Goal: Task Accomplishment & Management: Manage account settings

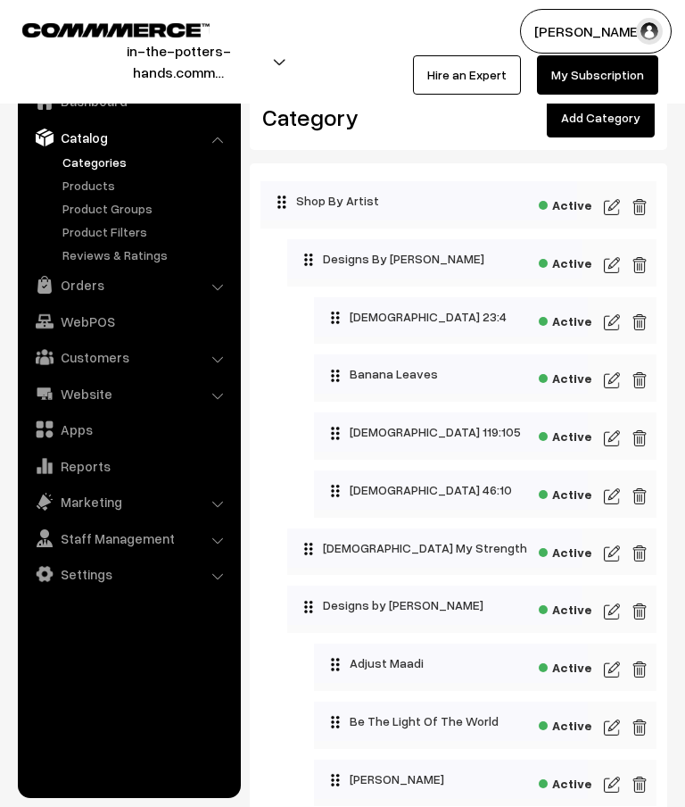
click at [615, 208] on img at bounding box center [612, 206] width 16 height 21
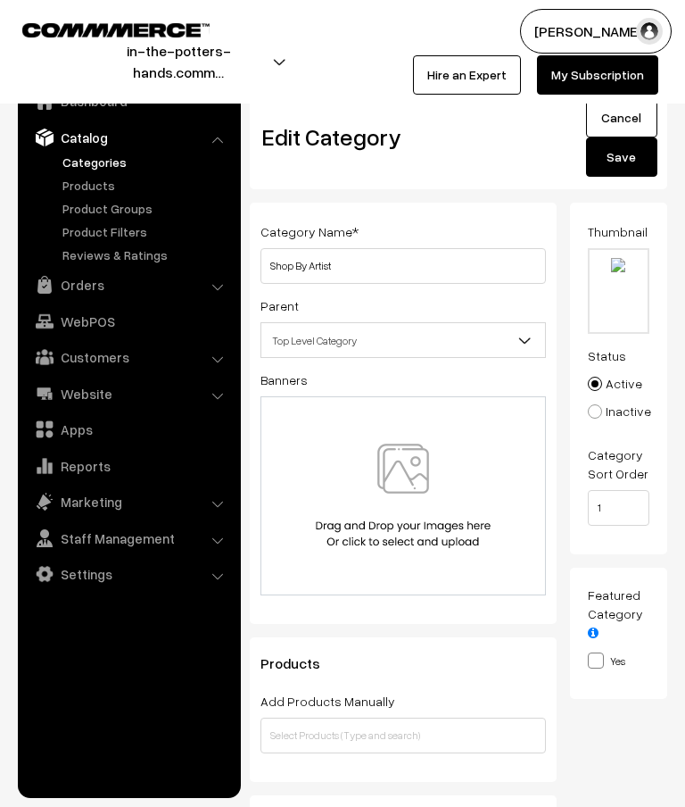
click at [622, 271] on input "file" at bounding box center [619, 291] width 59 height 82
type input "C:\fakepath\Banners- thumbnails.zip - Quotes.png"
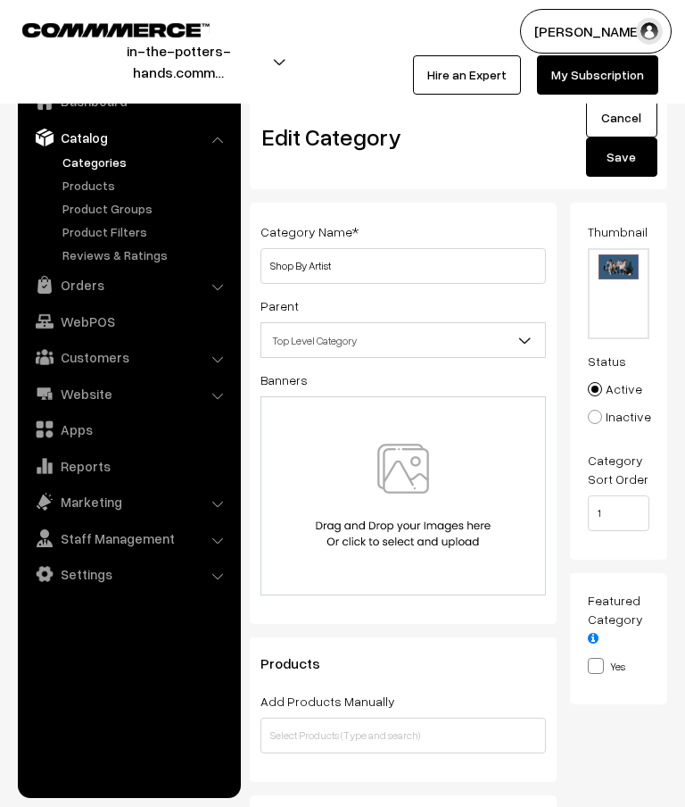
click at [629, 165] on button "Save" at bounding box center [621, 156] width 71 height 39
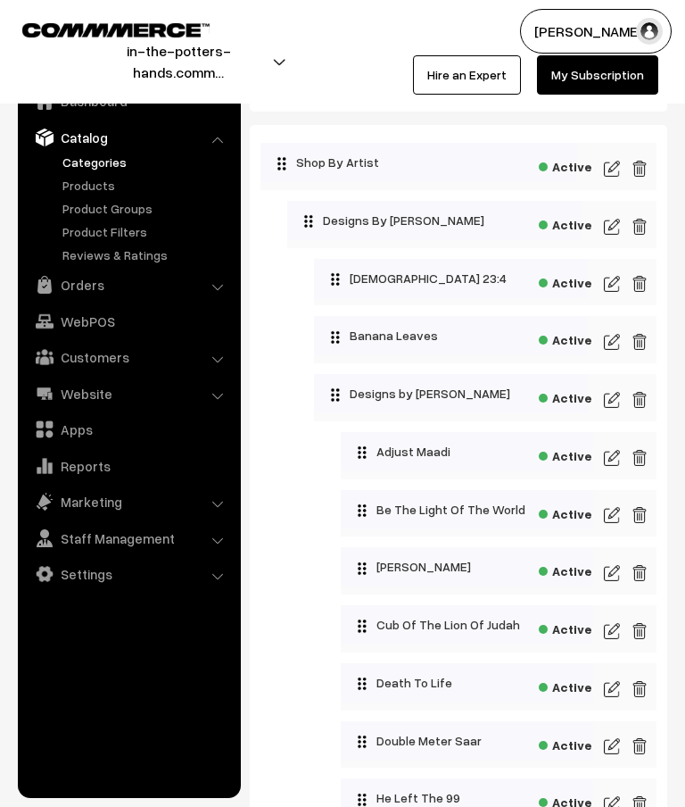
scroll to position [36, 0]
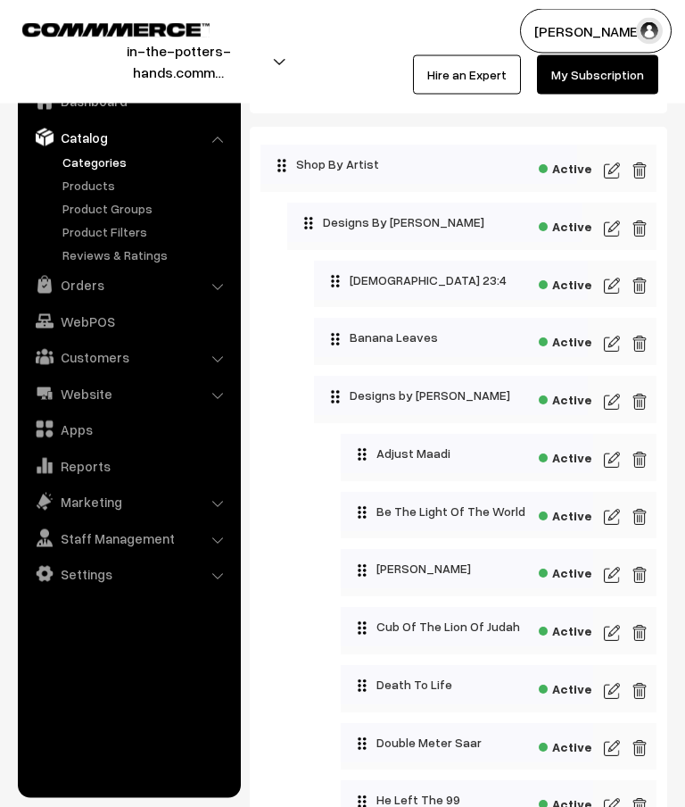
click at [616, 403] on img at bounding box center [612, 402] width 16 height 21
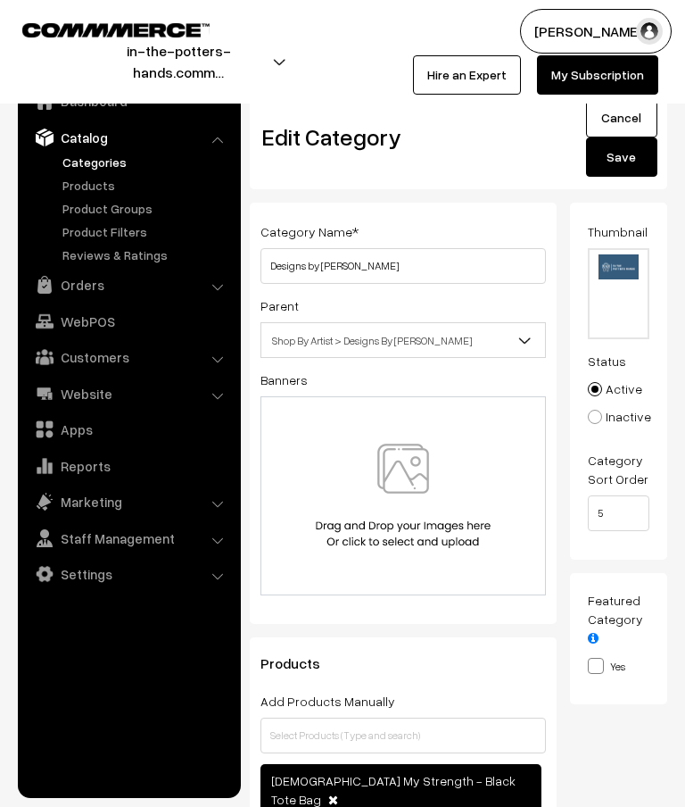
click at [526, 342] on b at bounding box center [526, 340] width 18 height 18
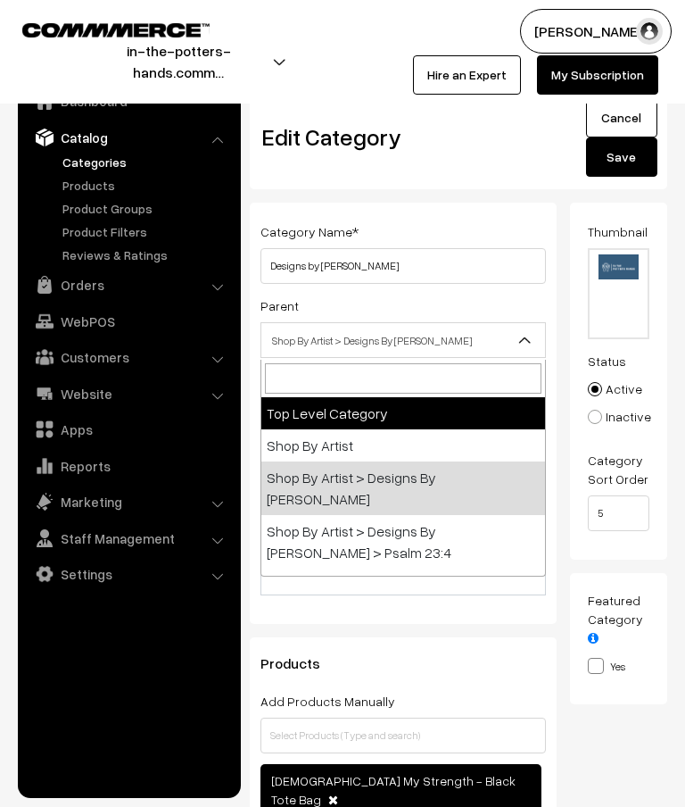
select select "0"
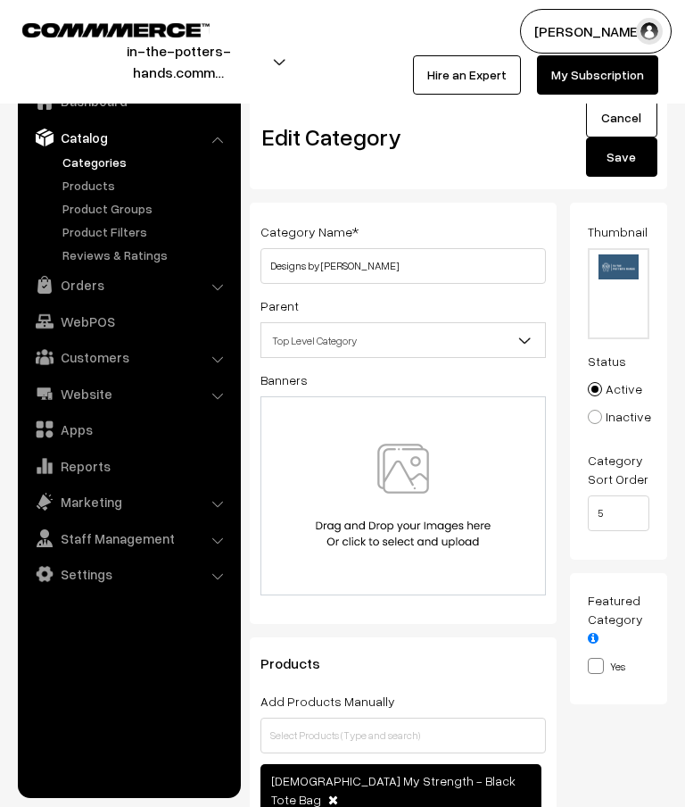
click at [630, 168] on button "Save" at bounding box center [621, 156] width 71 height 39
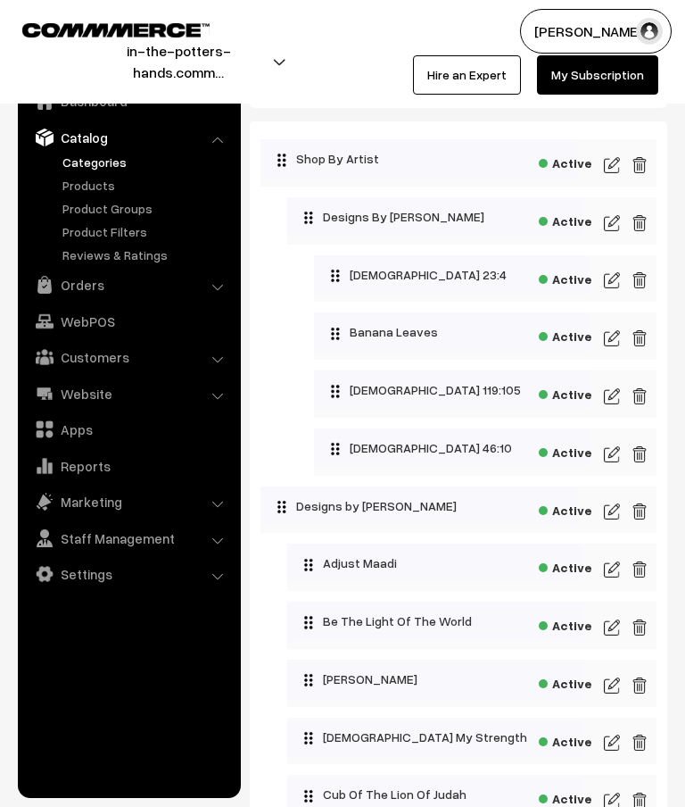
scroll to position [34, 0]
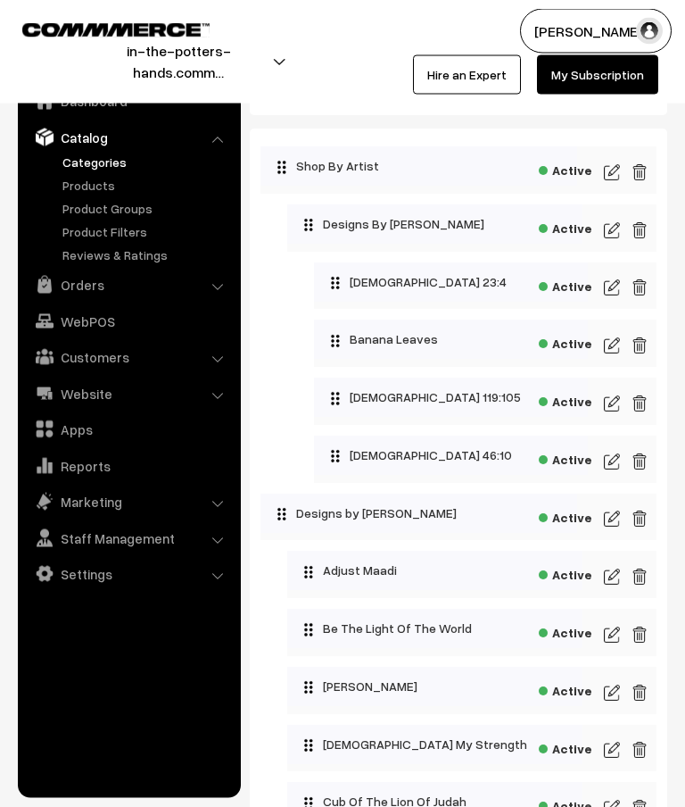
click at [612, 521] on img at bounding box center [612, 519] width 16 height 21
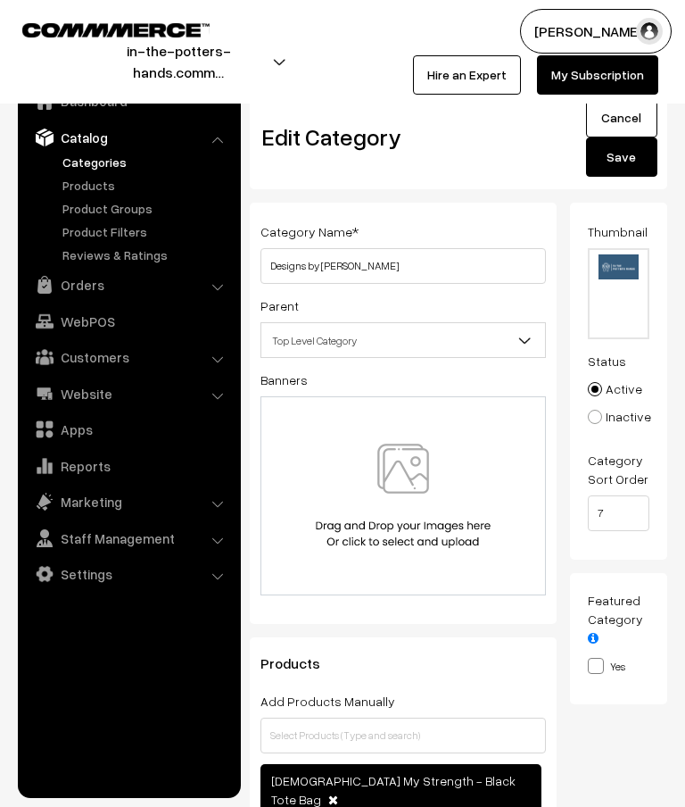
click at [515, 345] on span "Top Level Category" at bounding box center [403, 340] width 284 height 31
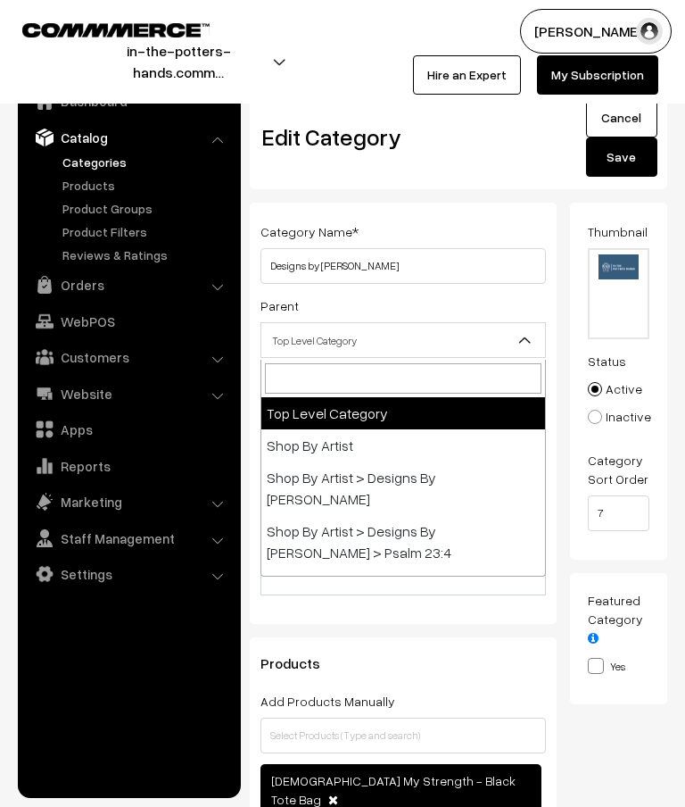
select select "13"
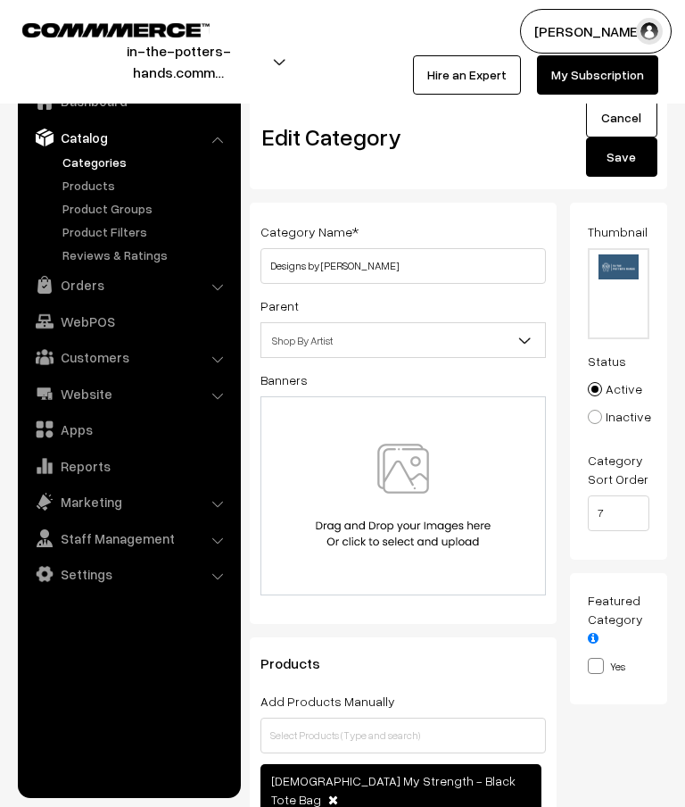
click at [625, 166] on button "Save" at bounding box center [621, 156] width 71 height 39
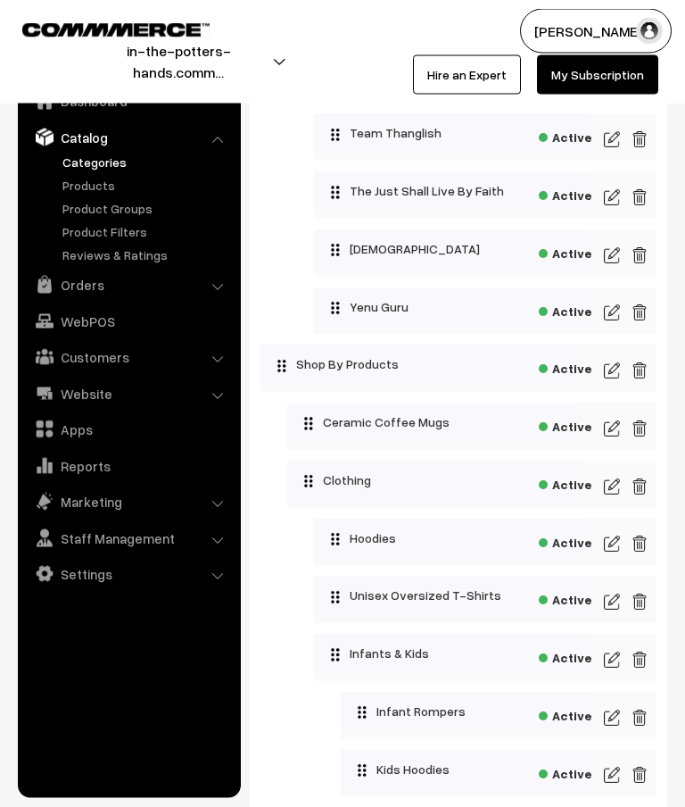
scroll to position [1389, 0]
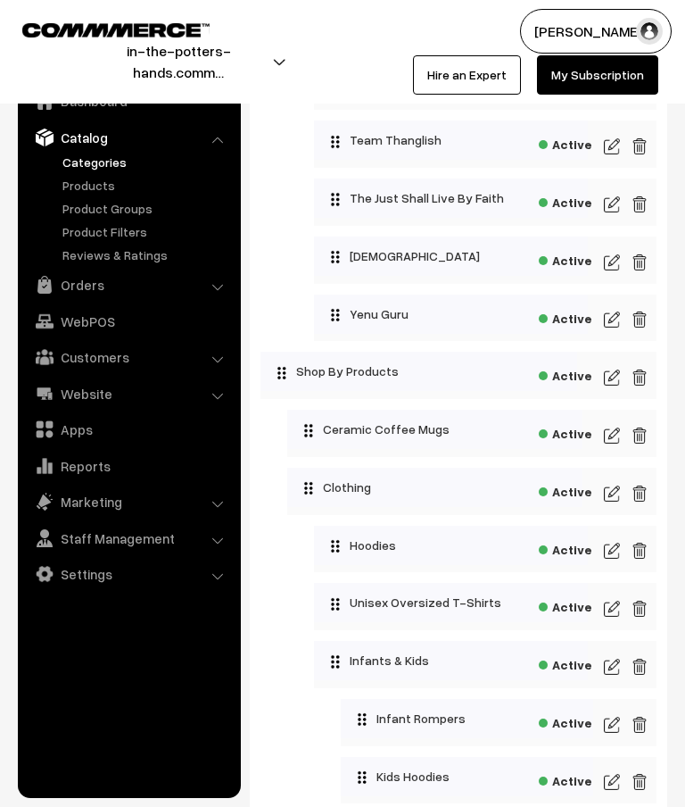
click at [613, 383] on img at bounding box center [612, 377] width 16 height 21
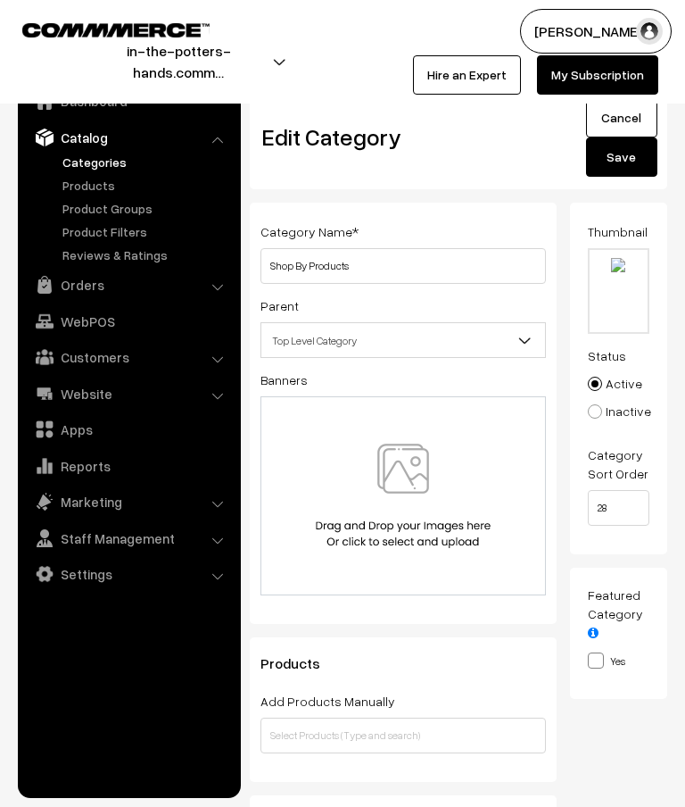
click at [625, 270] on input "file" at bounding box center [619, 291] width 59 height 82
type input "C:\fakepath\Banners- thumbnails.zip - 9.png"
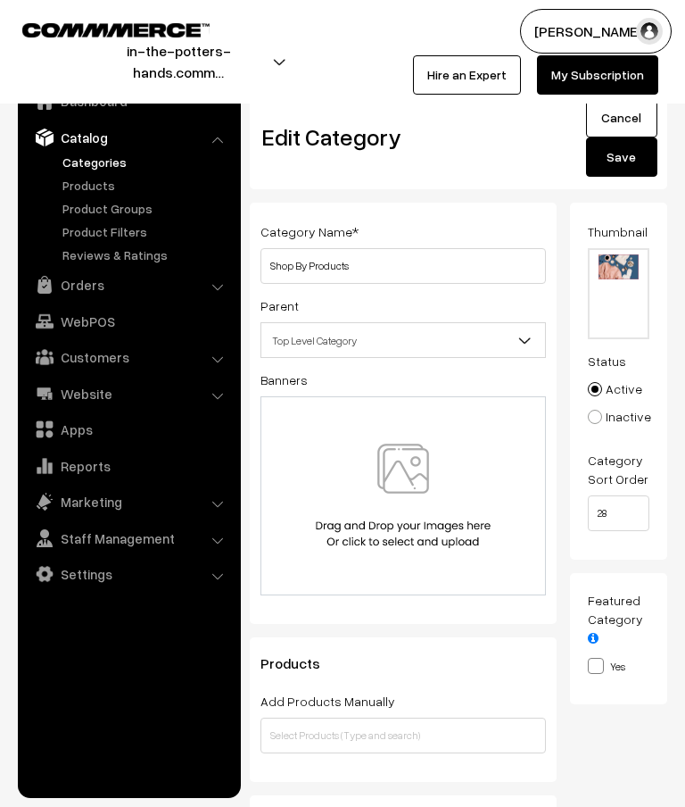
click at [626, 163] on button "Save" at bounding box center [621, 156] width 71 height 39
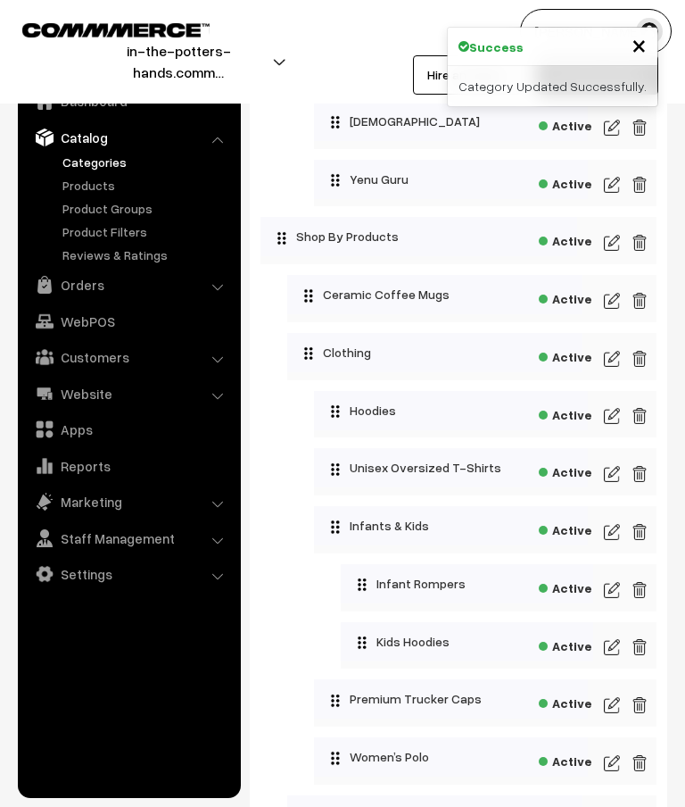
scroll to position [1509, 0]
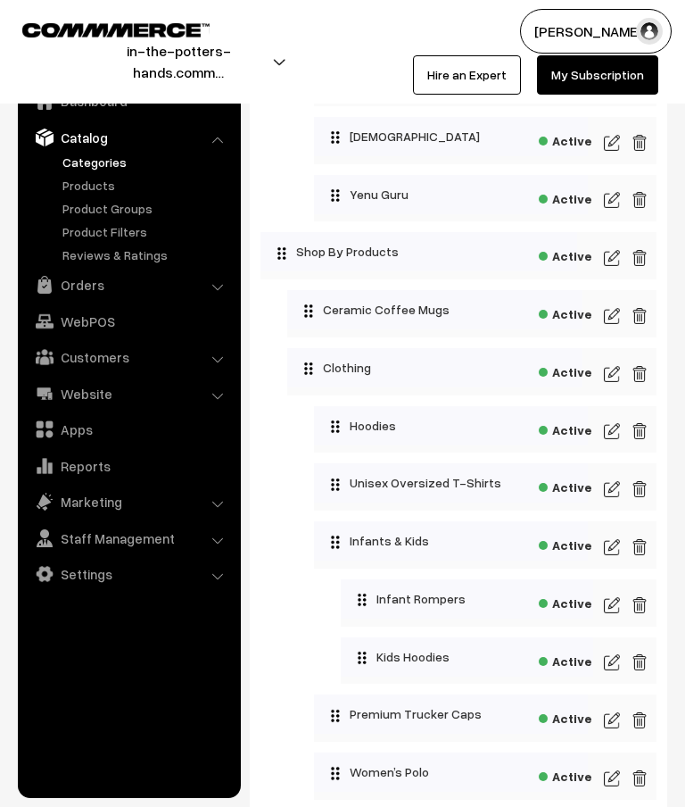
click at [617, 323] on img at bounding box center [612, 315] width 16 height 21
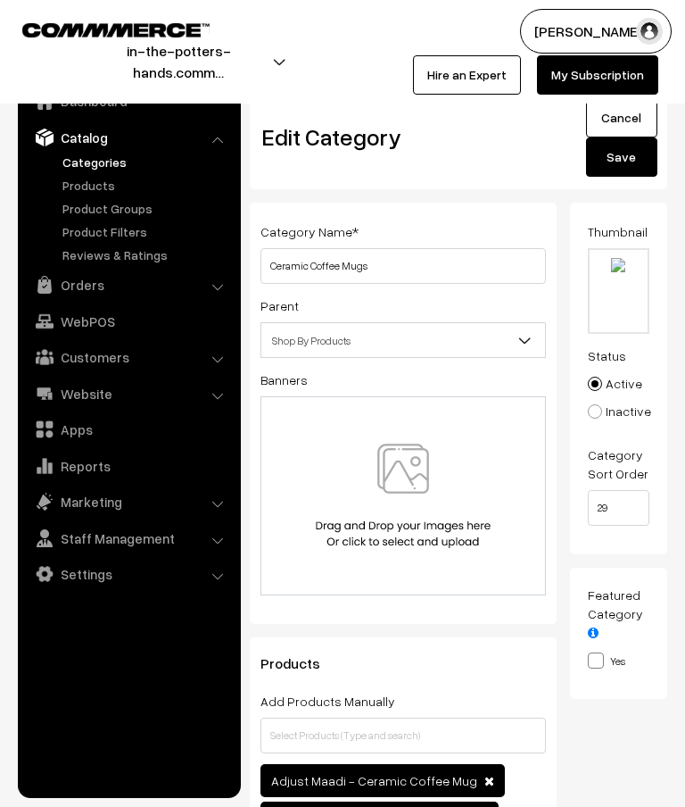
click at [618, 278] on input "file" at bounding box center [619, 291] width 59 height 82
type input "C:\fakepath\Banners- thumbnails.zip - Quotes (5).png"
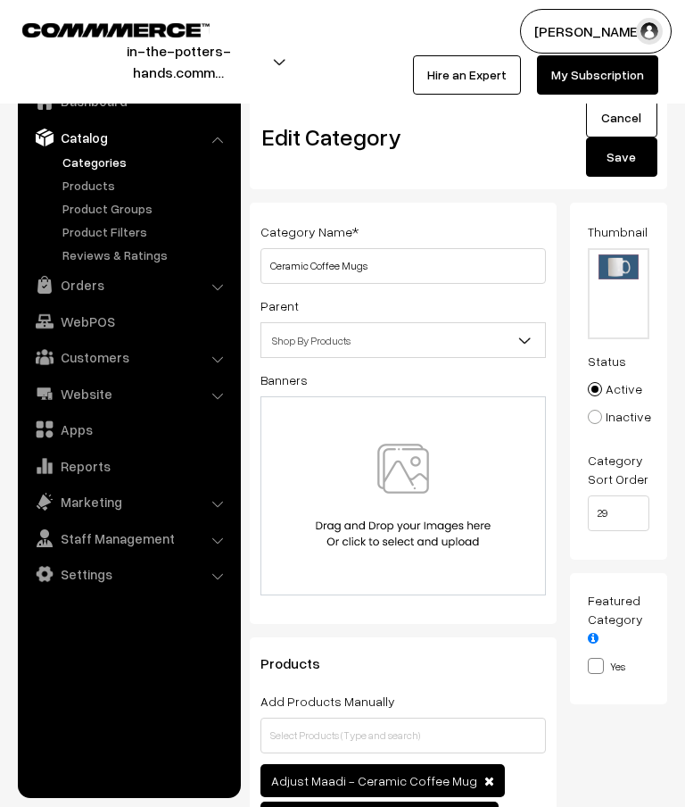
click at [635, 161] on button "Save" at bounding box center [621, 156] width 71 height 39
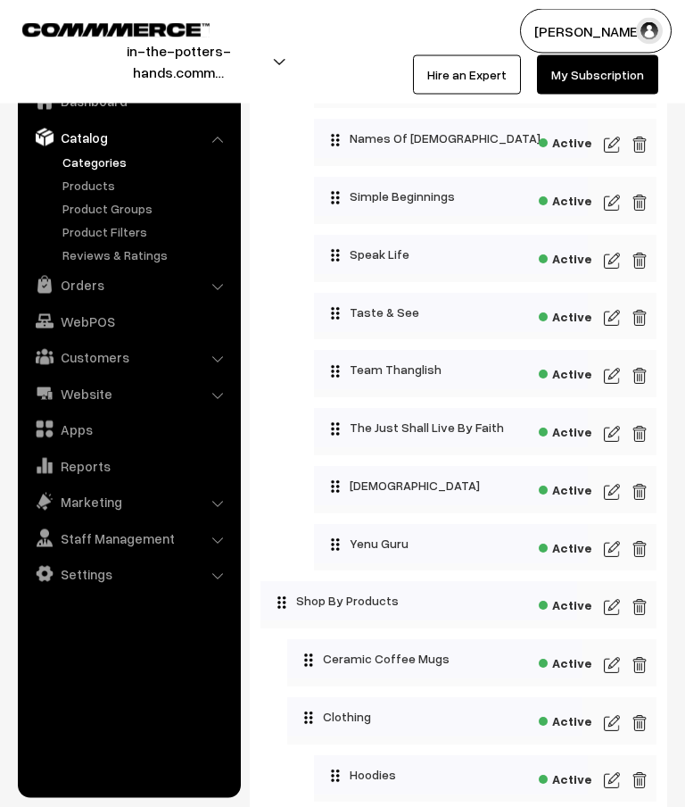
scroll to position [1160, 0]
click at [611, 674] on img at bounding box center [612, 664] width 16 height 21
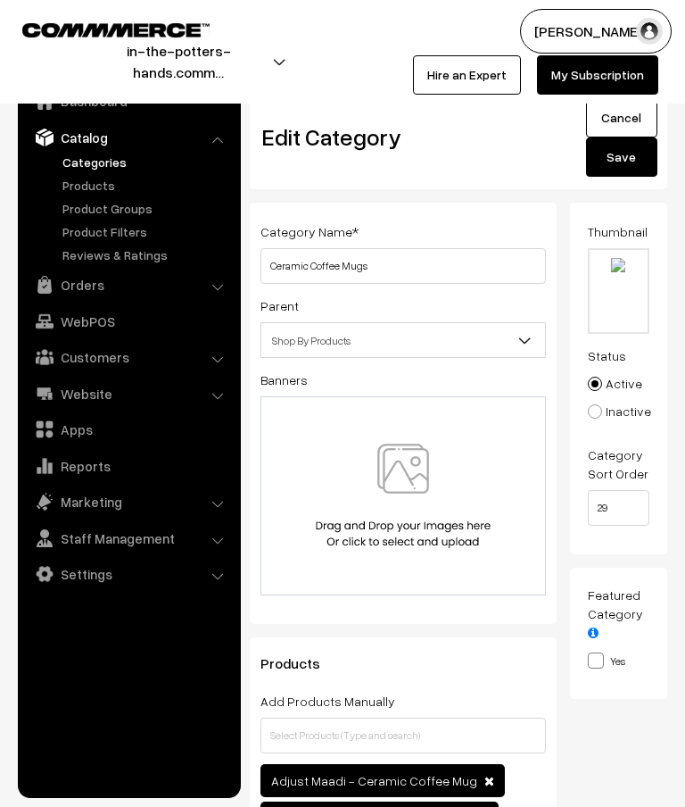
click at [620, 284] on input "file" at bounding box center [619, 291] width 59 height 82
type input "C:\fakepath\Banners- thumbnails.png"
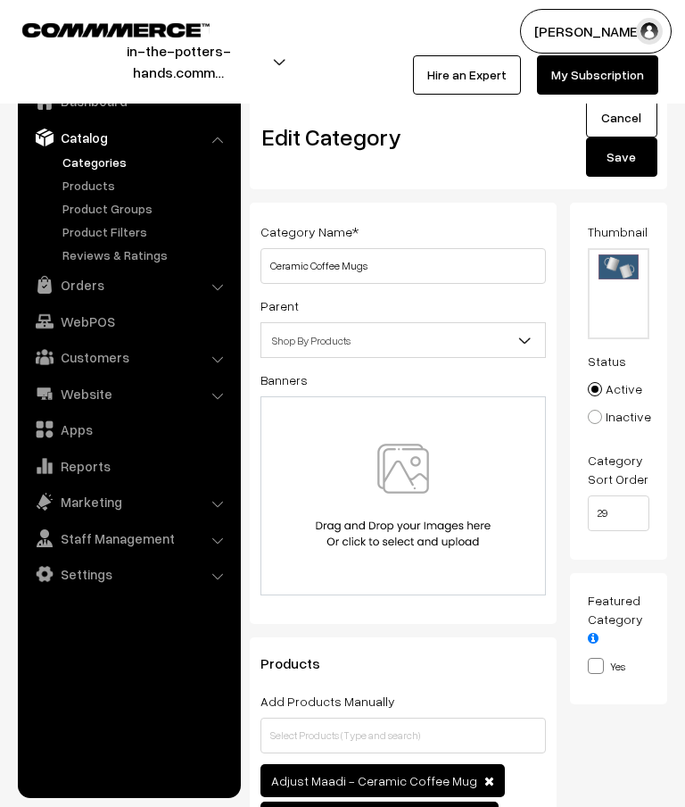
click at [633, 154] on button "Save" at bounding box center [621, 156] width 71 height 39
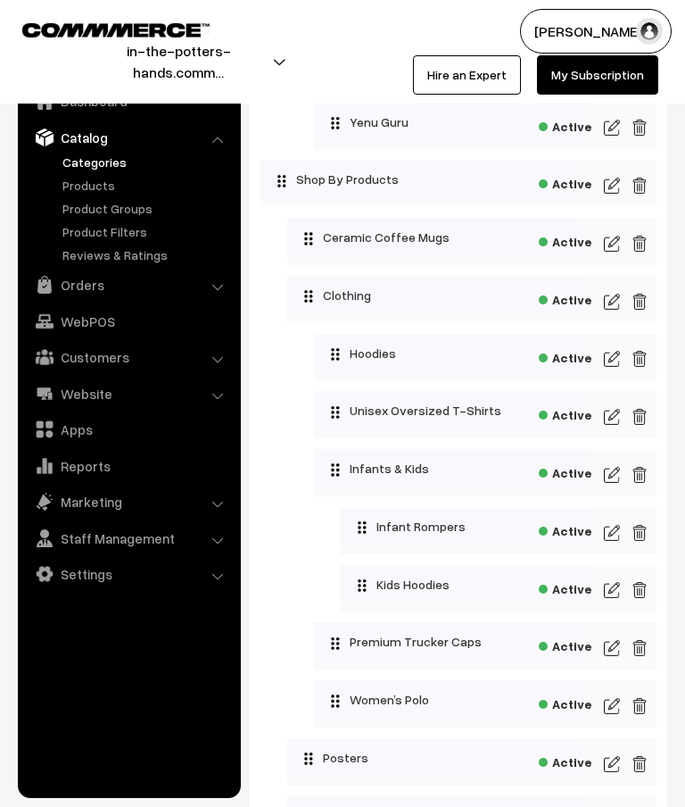
scroll to position [1548, 0]
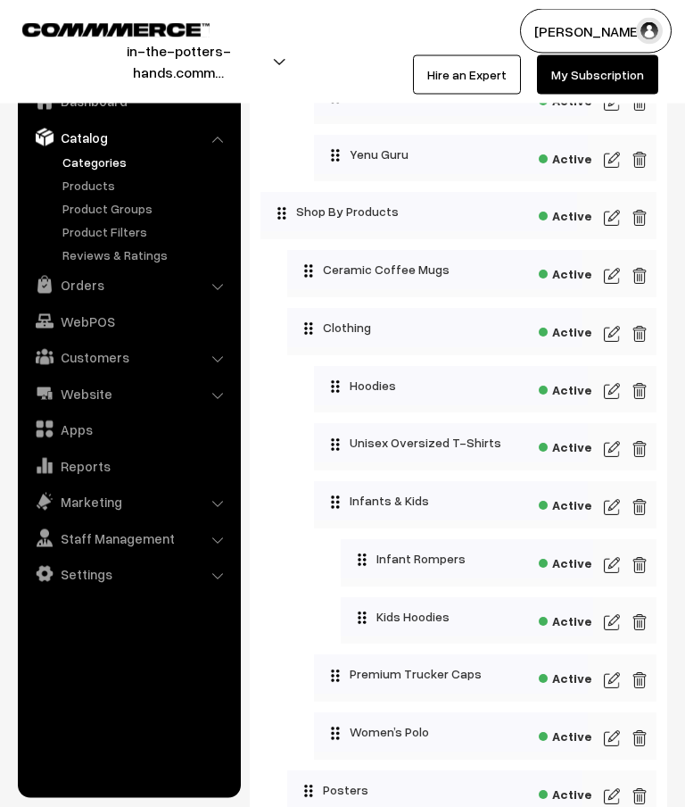
click at [616, 343] on img at bounding box center [612, 334] width 16 height 21
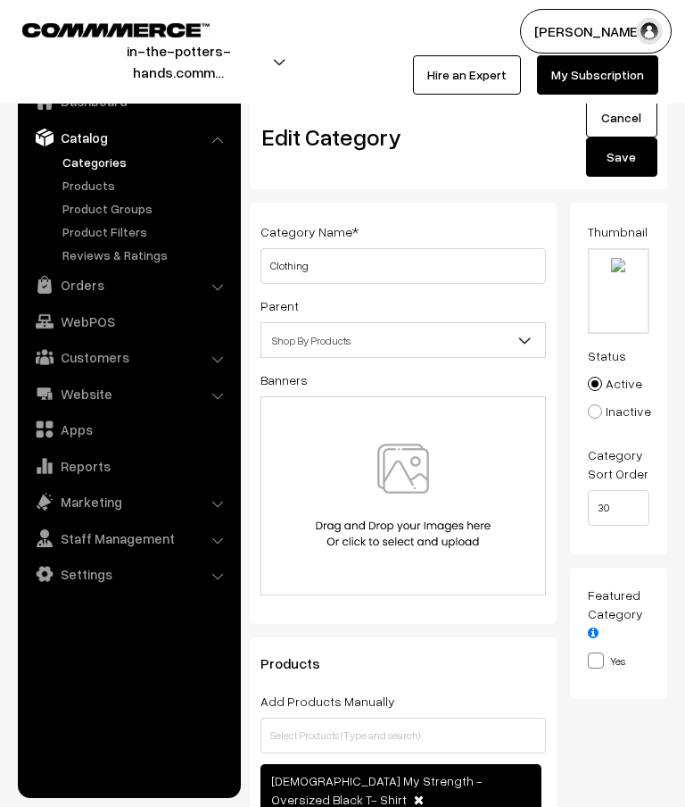
click at [625, 277] on input "file" at bounding box center [619, 291] width 59 height 82
type input "C:\fakepath\Banners- thumbnails.zip - Quotes (2).png"
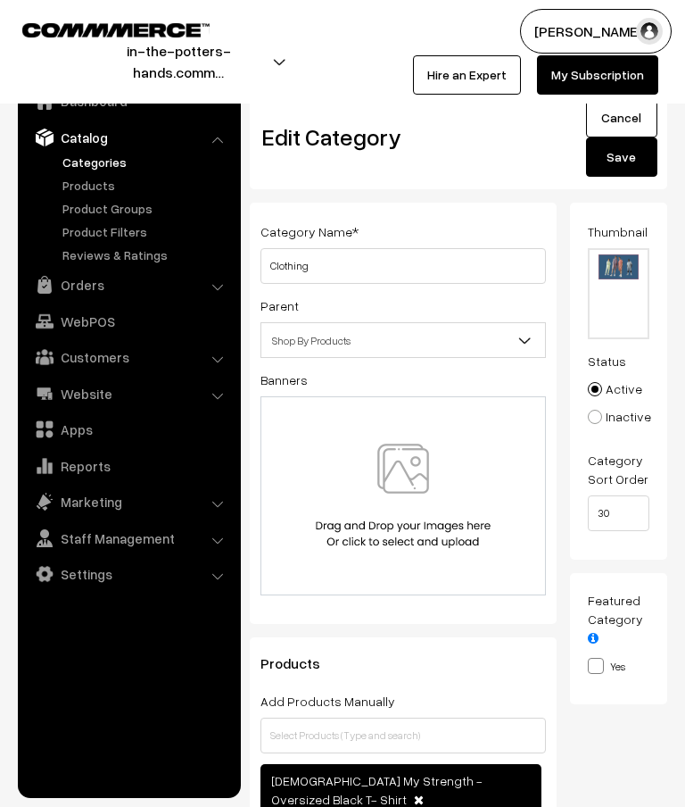
click at [633, 163] on button "Save" at bounding box center [621, 156] width 71 height 39
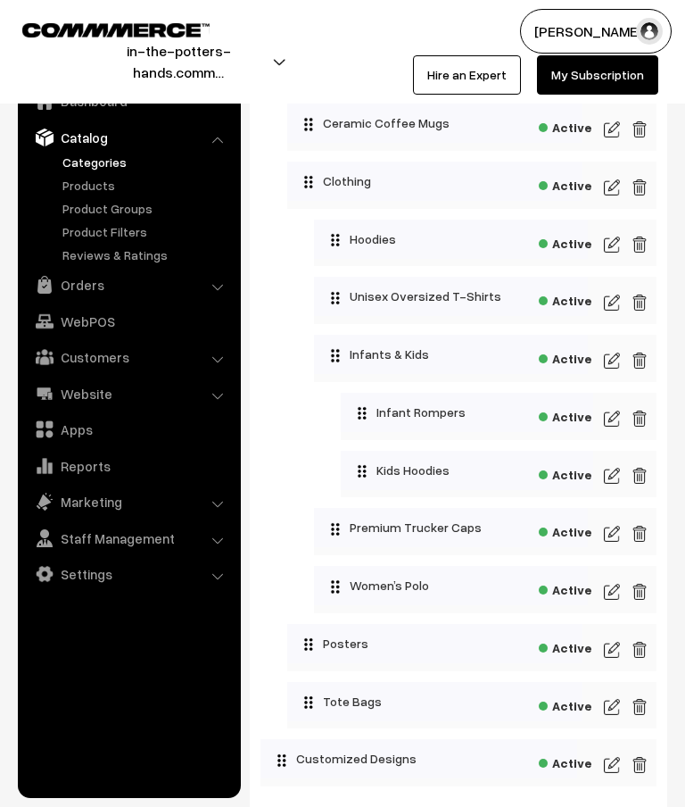
scroll to position [1692, 0]
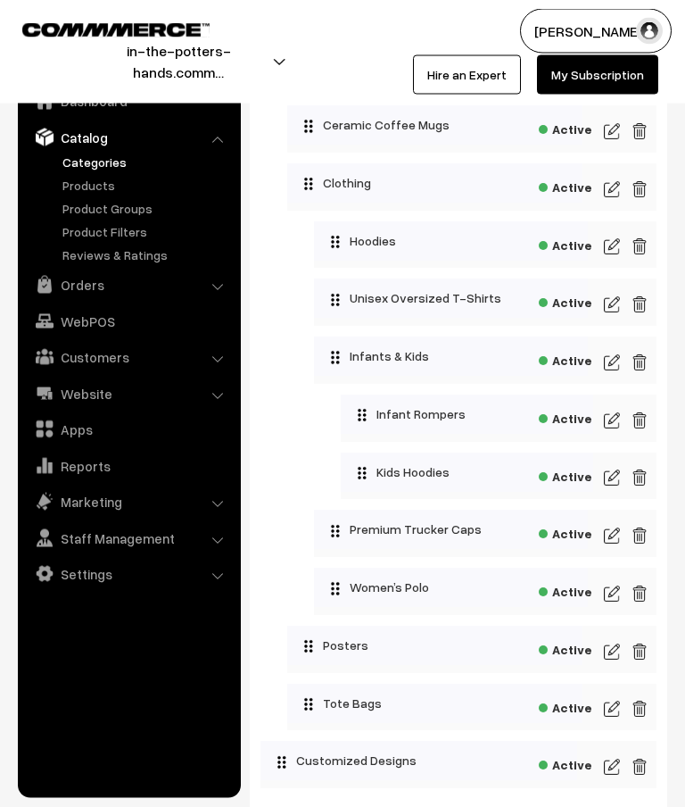
click at [613, 198] on img at bounding box center [612, 189] width 16 height 21
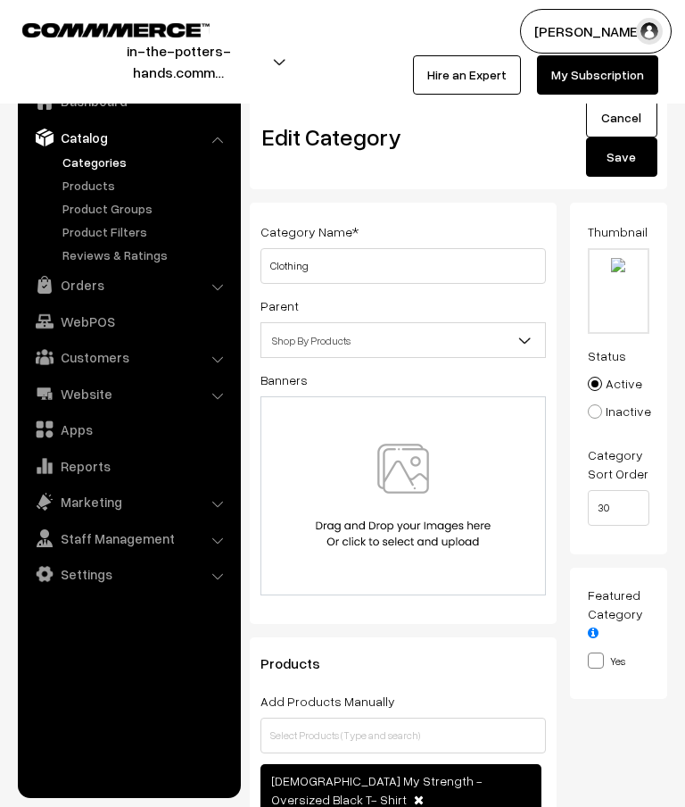
click at [625, 270] on input "file" at bounding box center [619, 291] width 59 height 82
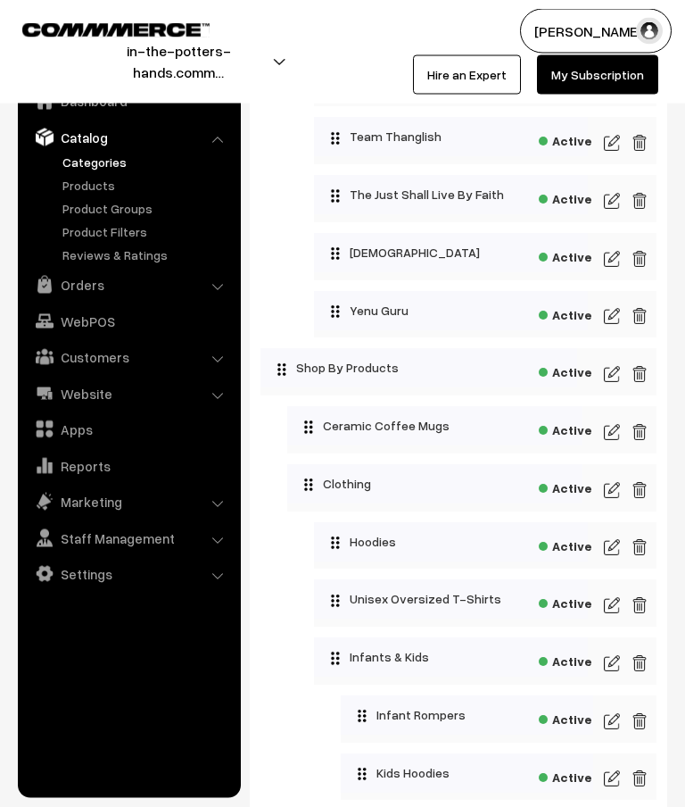
scroll to position [1393, 0]
click at [608, 434] on img at bounding box center [612, 431] width 16 height 21
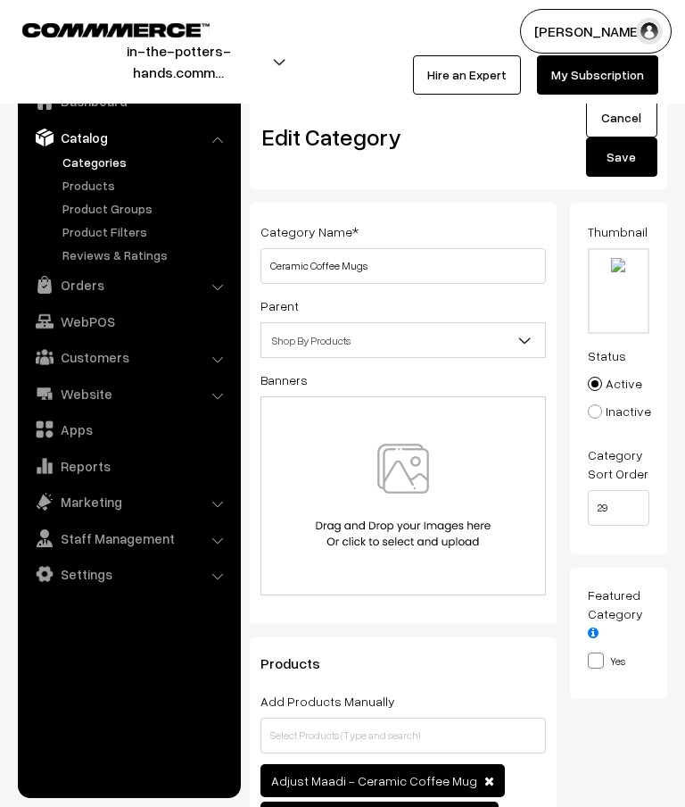
click at [622, 269] on input "file" at bounding box center [619, 291] width 59 height 82
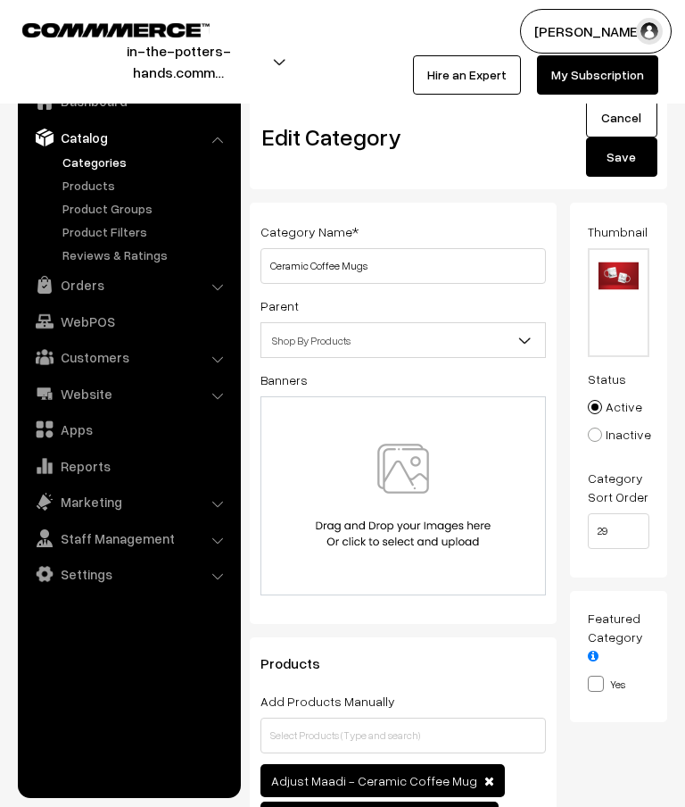
click at [628, 279] on input "file" at bounding box center [619, 302] width 59 height 105
type input "C:\fakepath\Product Image - Coffee Mug 260 x 245 copy.png"
click at [618, 158] on button "Save" at bounding box center [621, 156] width 71 height 39
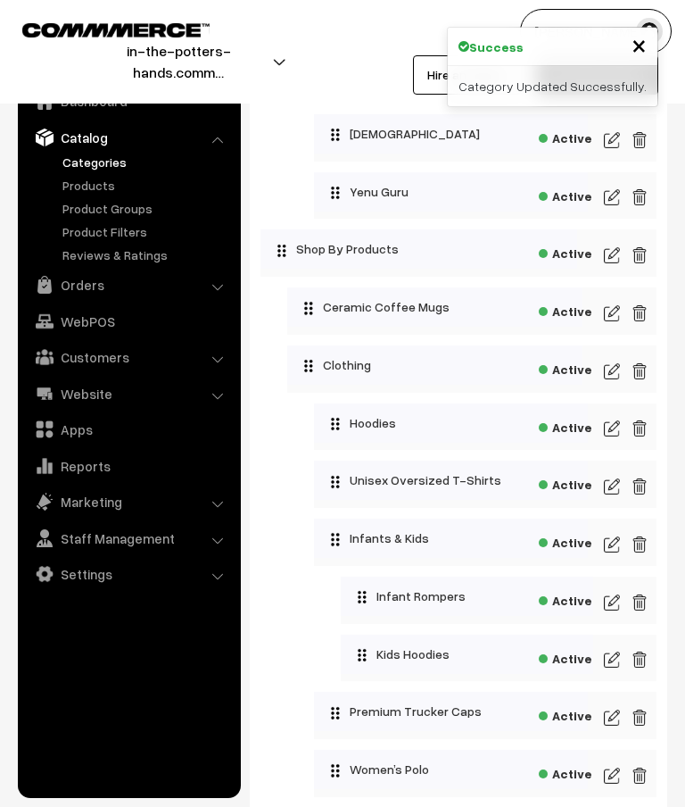
scroll to position [1477, 0]
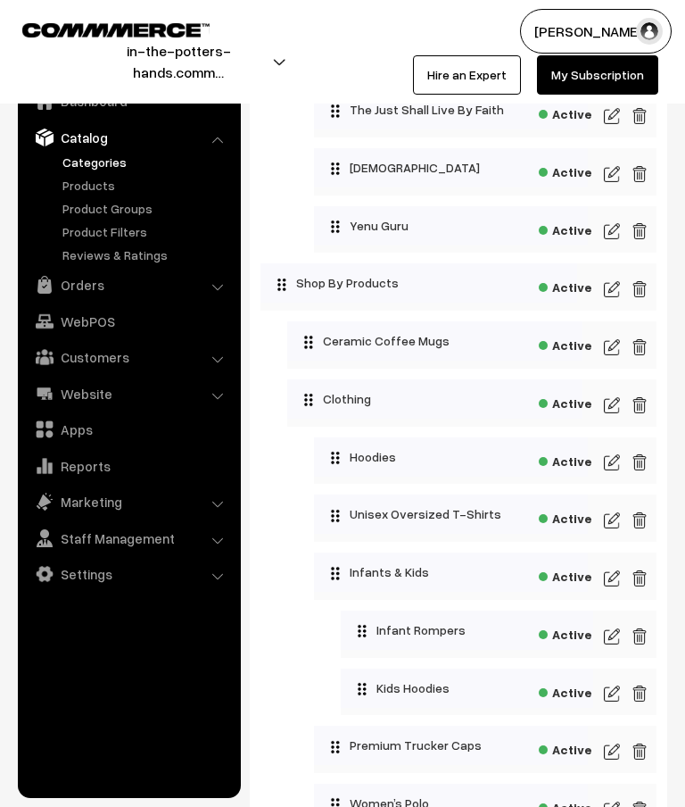
click at [614, 409] on img at bounding box center [612, 404] width 16 height 21
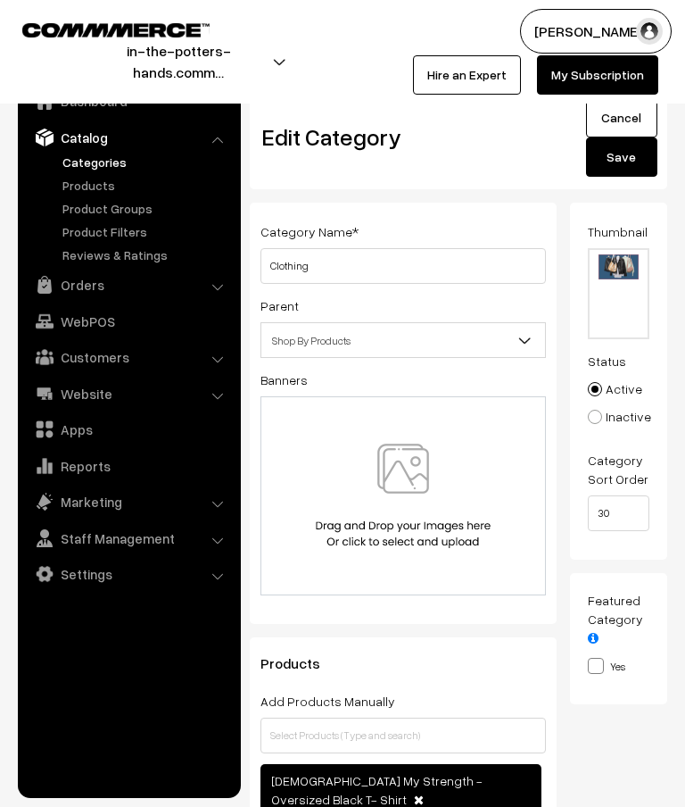
click at [629, 111] on link "Cancel" at bounding box center [621, 117] width 71 height 39
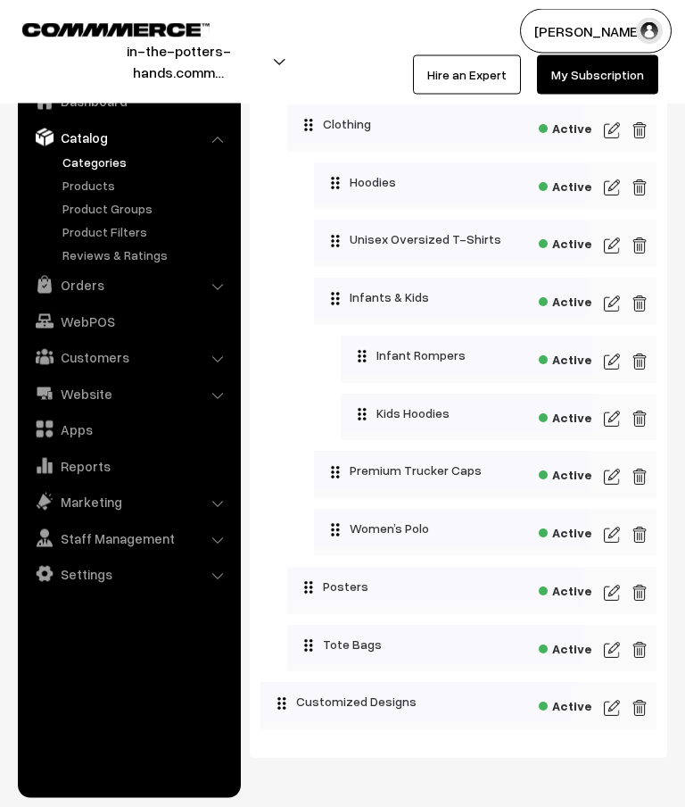
scroll to position [1757, 0]
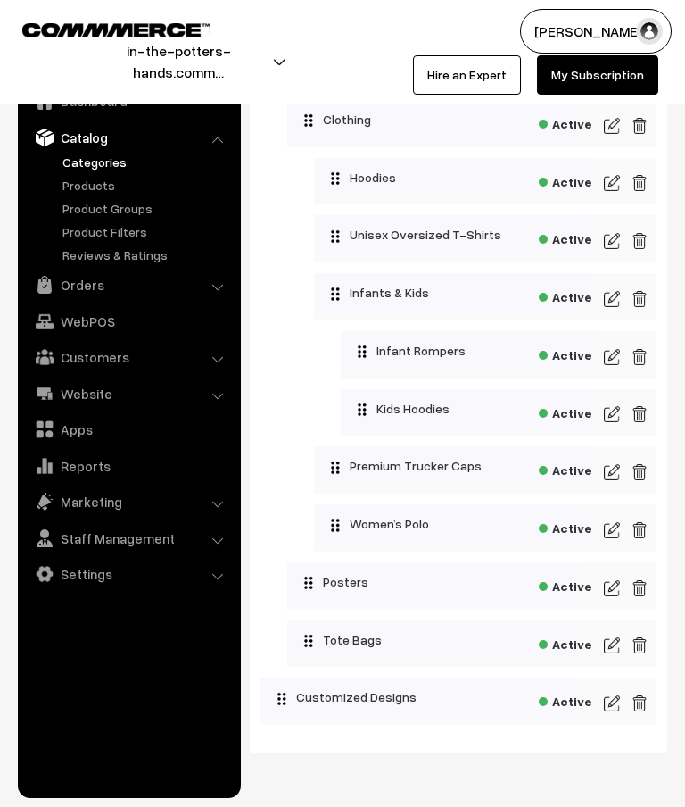
click at [616, 194] on img at bounding box center [612, 182] width 16 height 21
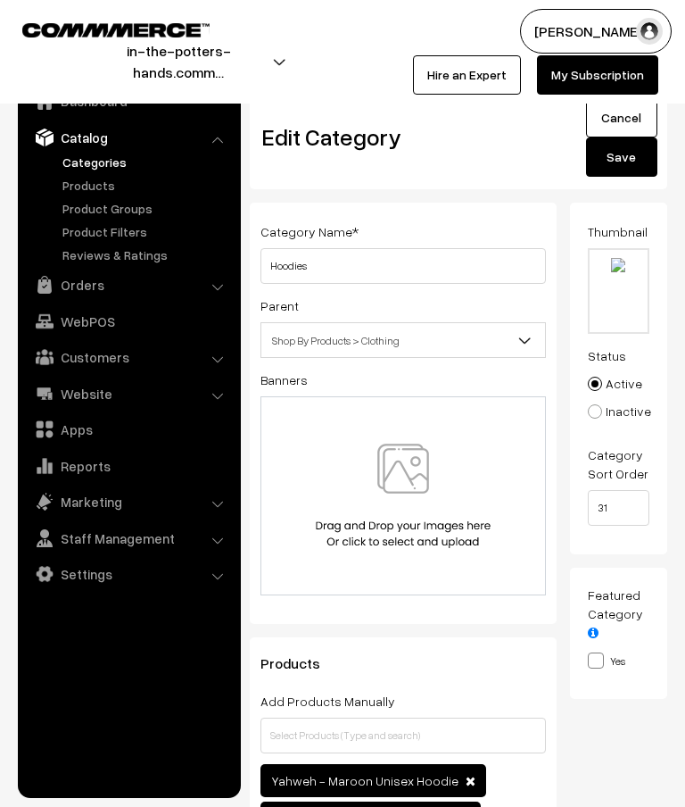
click at [627, 269] on input "file" at bounding box center [619, 291] width 59 height 82
type input "C:\fakepath\Banners- thumbnails.zip - 7.png"
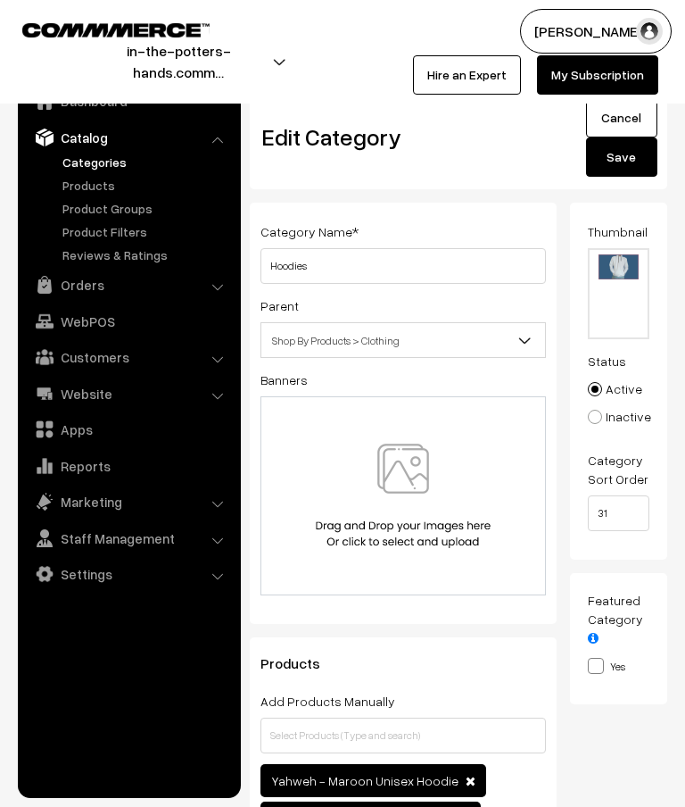
click at [633, 163] on button "Save" at bounding box center [621, 156] width 71 height 39
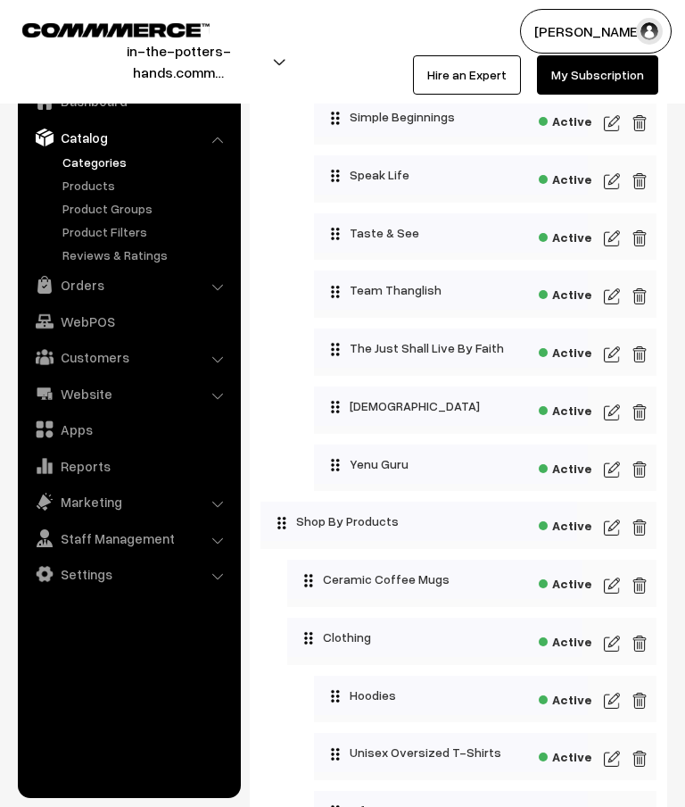
scroll to position [1311, 0]
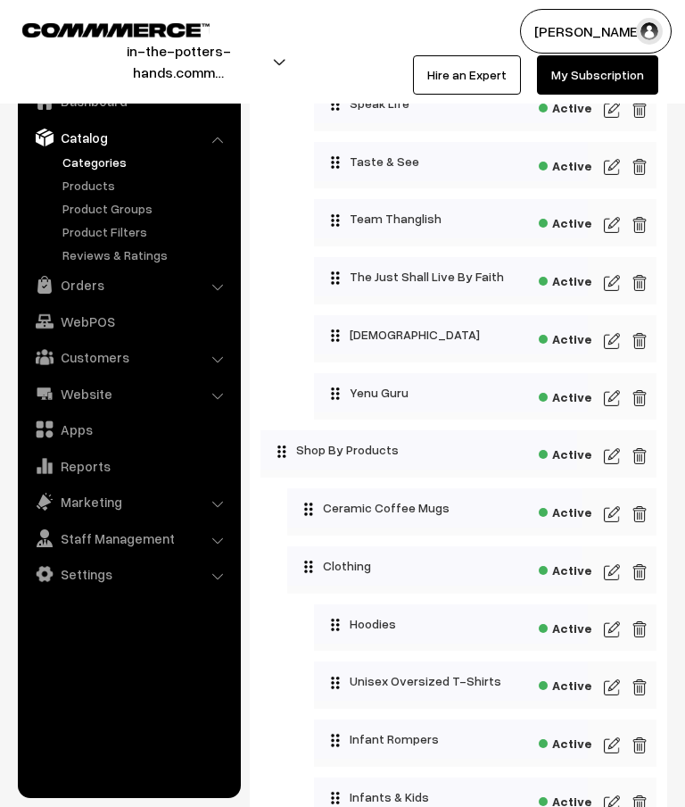
click at [609, 631] on img at bounding box center [612, 628] width 16 height 21
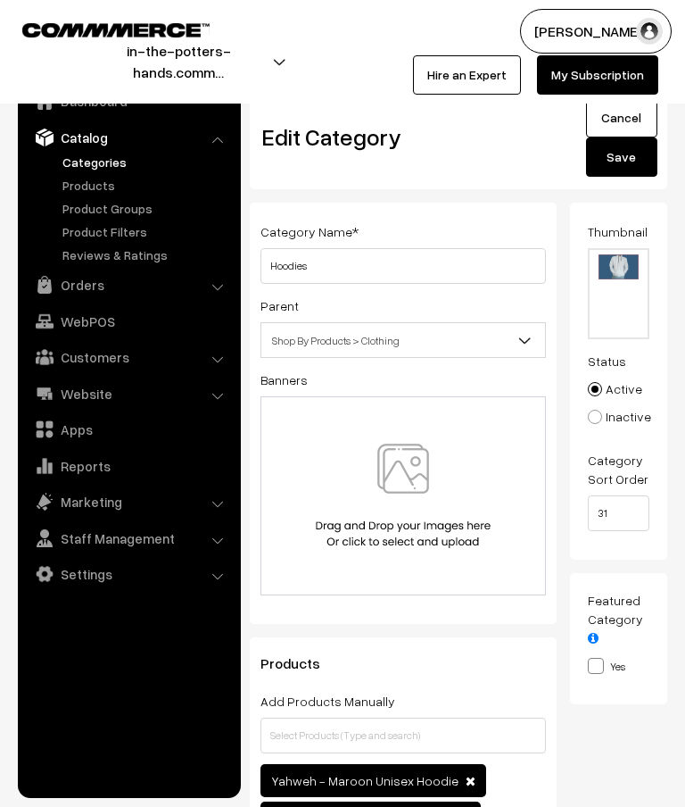
click at [625, 265] on input "file" at bounding box center [619, 293] width 59 height 87
click at [626, 295] on input "file" at bounding box center [619, 293] width 59 height 87
type input "C:\fakepath\Banners- thumbnails.png"
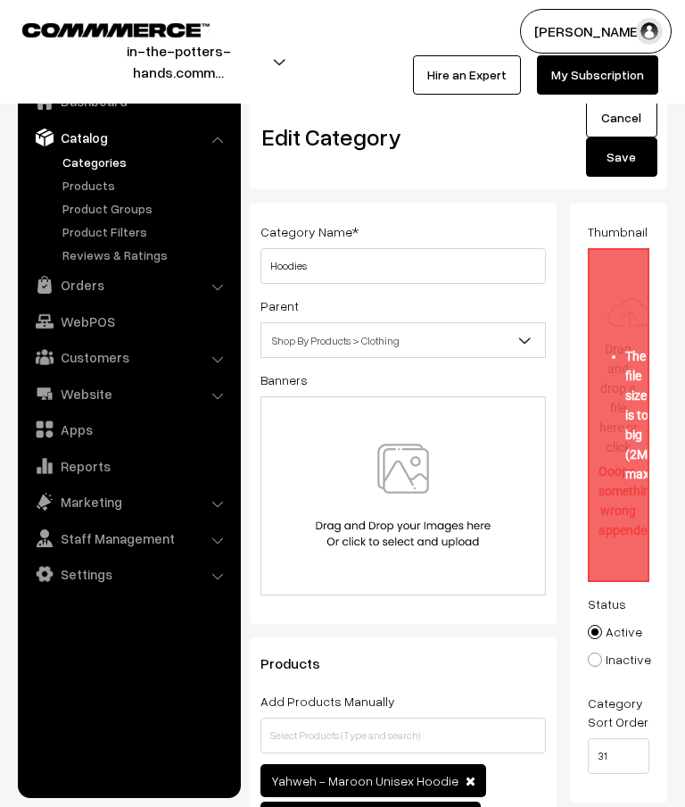
click at [630, 153] on button "Save" at bounding box center [621, 156] width 71 height 39
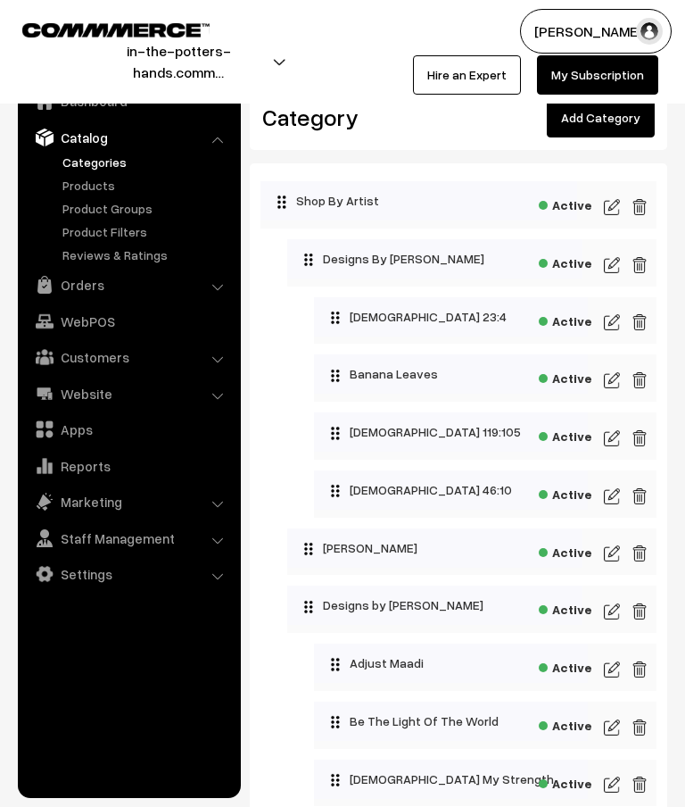
click at [610, 209] on img at bounding box center [612, 206] width 16 height 21
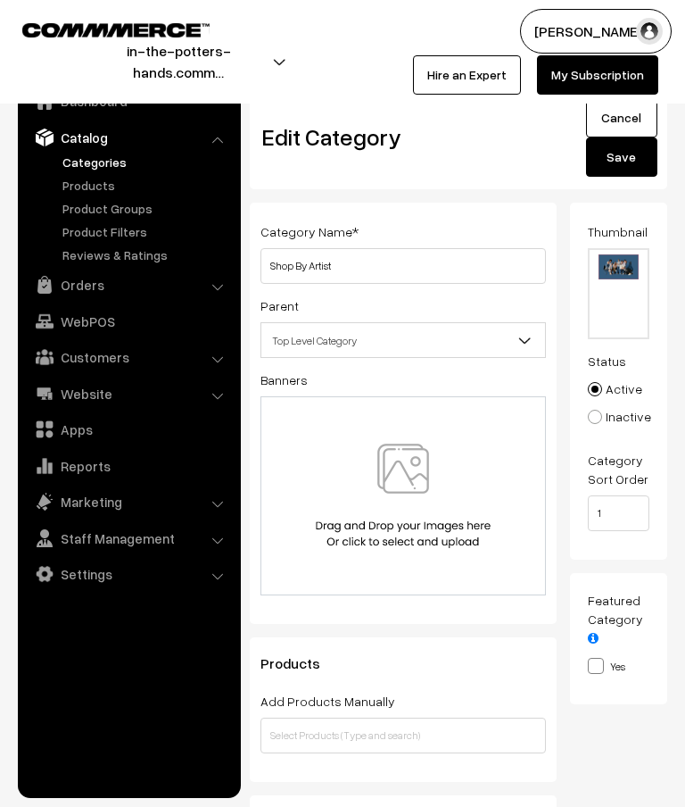
click at [624, 269] on input "file" at bounding box center [619, 293] width 59 height 87
type input "C:\fakepath\Banners- thumbnails.png"
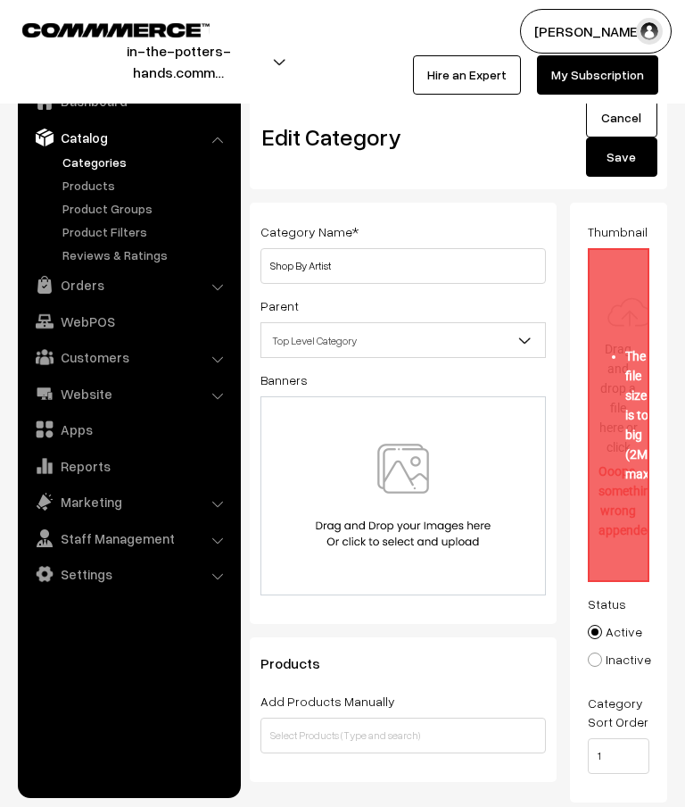
click at [628, 162] on button "Save" at bounding box center [621, 156] width 71 height 39
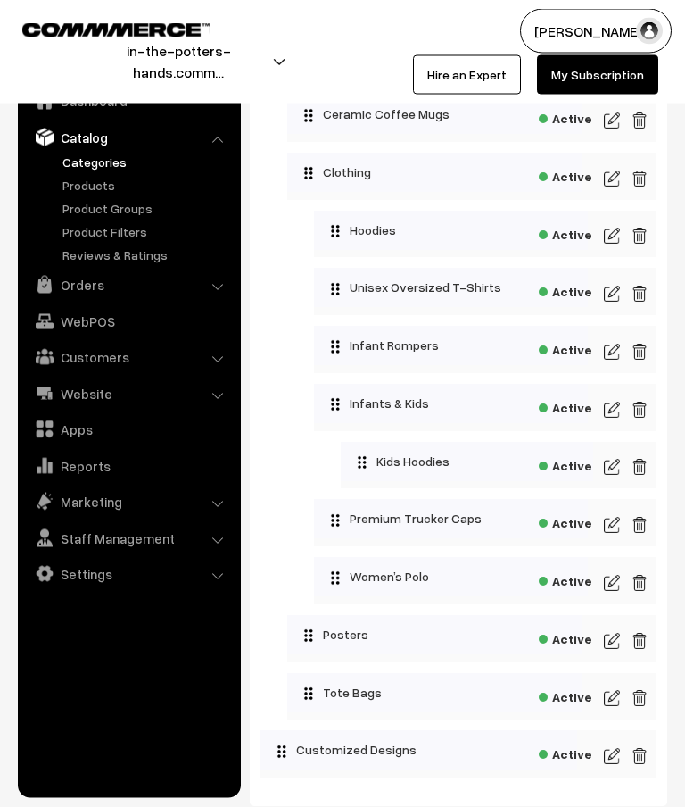
scroll to position [1704, 0]
click at [611, 126] on img at bounding box center [612, 120] width 16 height 21
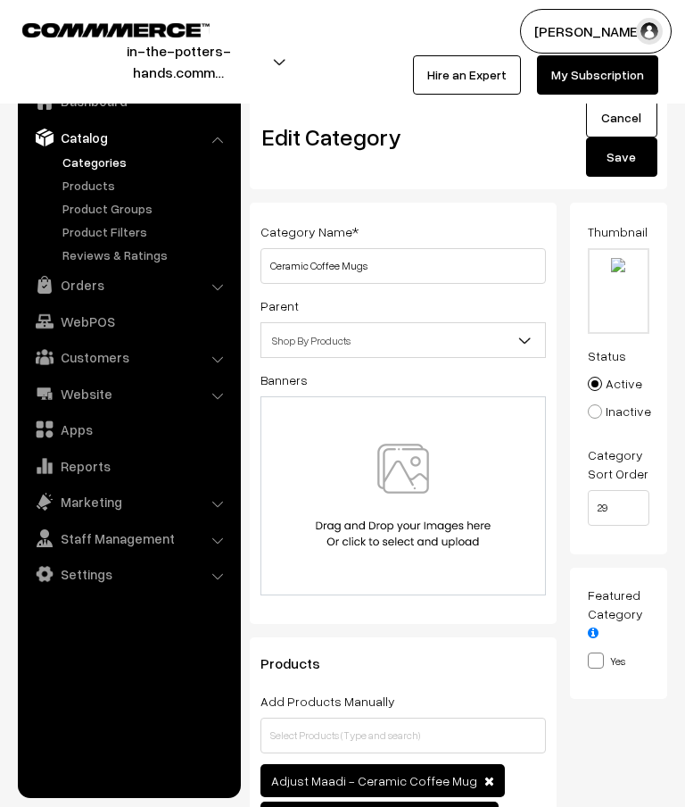
type input "C:\fakepath\Banners- thumbnails.png"
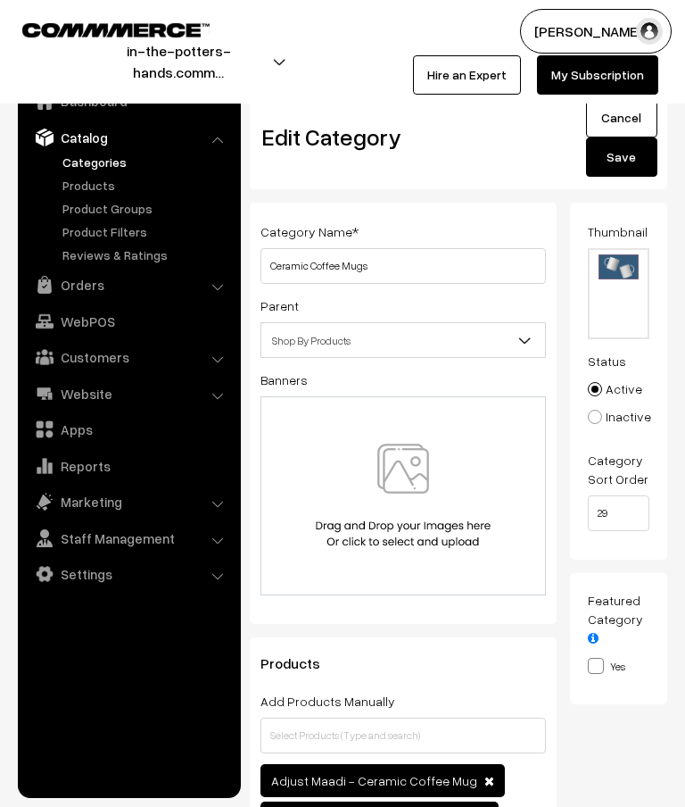
click at [633, 163] on button "Save" at bounding box center [621, 156] width 71 height 39
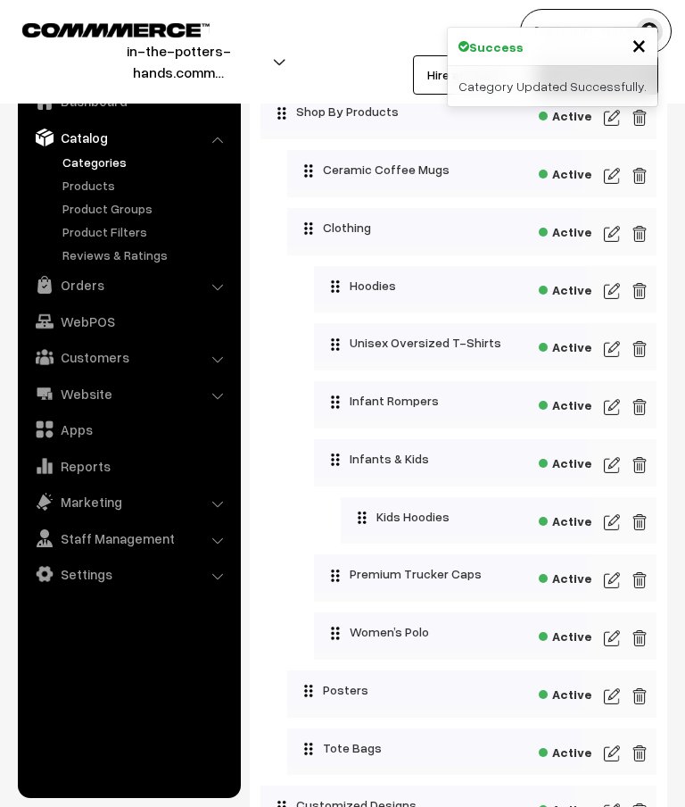
scroll to position [1625, 0]
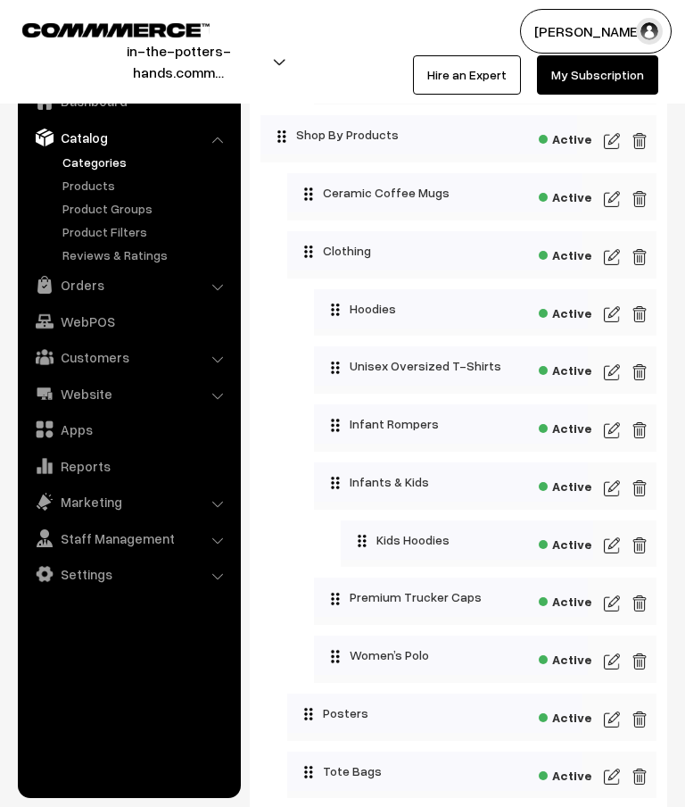
click at [616, 261] on img at bounding box center [612, 256] width 16 height 21
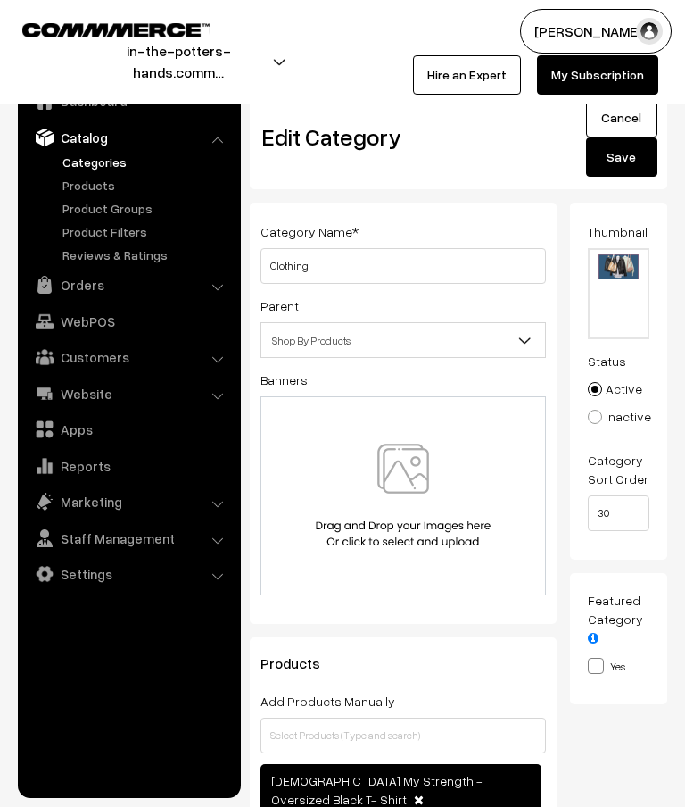
click at [628, 116] on link "Cancel" at bounding box center [621, 117] width 71 height 39
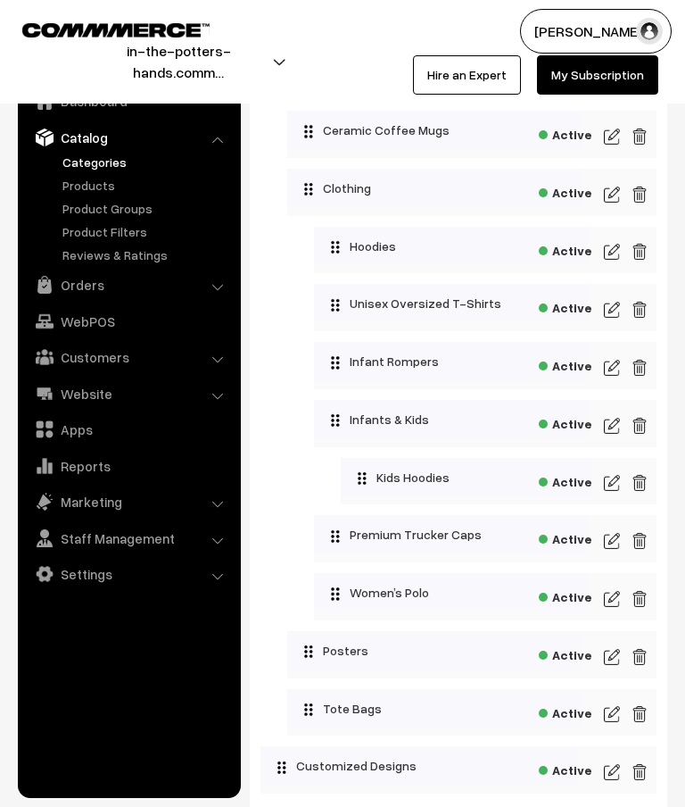
scroll to position [1685, 0]
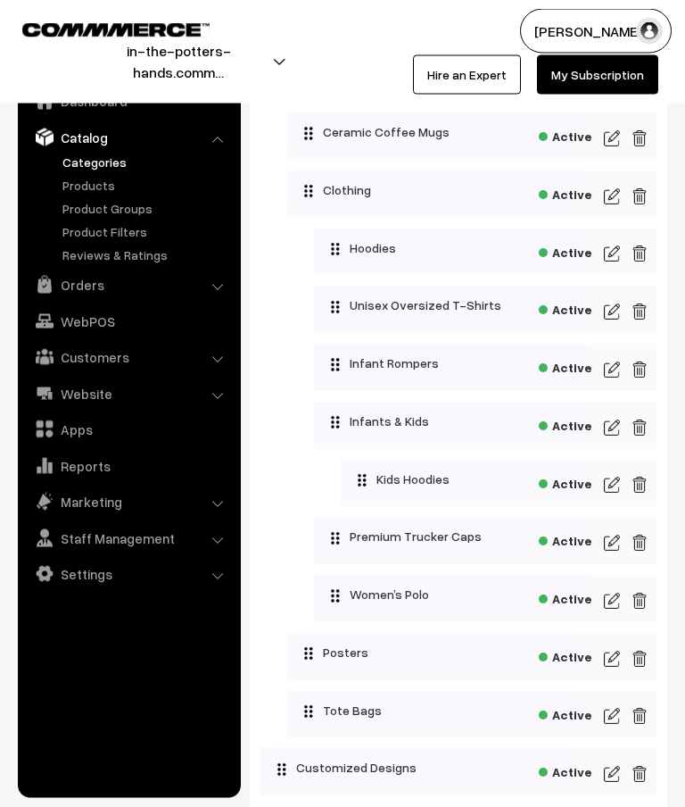
click at [616, 261] on img at bounding box center [612, 254] width 16 height 21
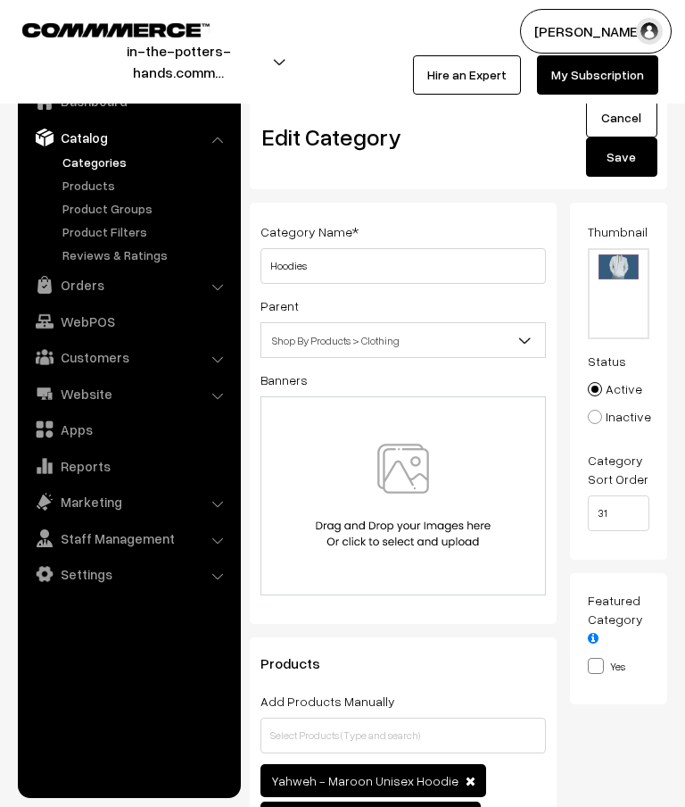
click at [620, 276] on input "file" at bounding box center [619, 293] width 59 height 87
type input "C:\fakepath\Banners- thumbnails.png"
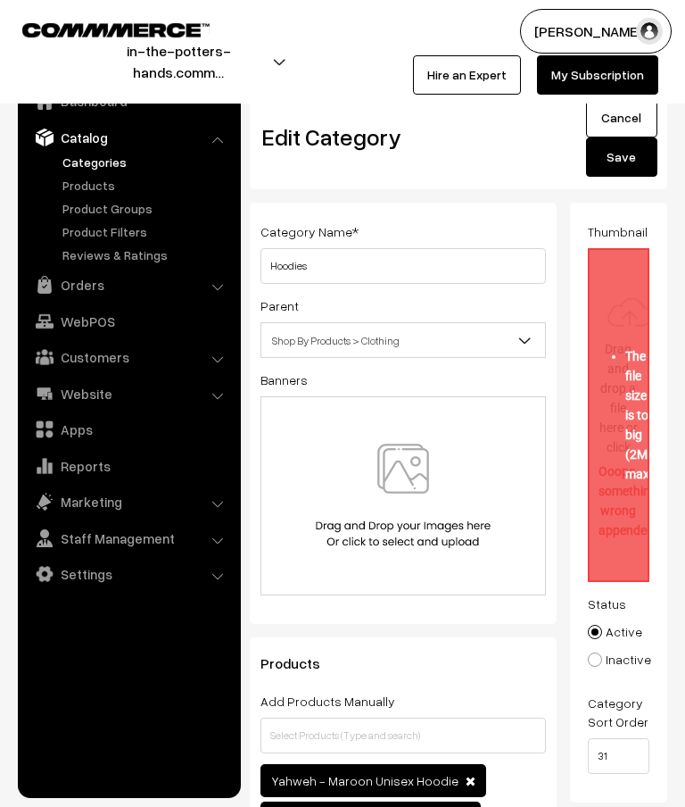
click at [625, 157] on button "Save" at bounding box center [621, 156] width 71 height 39
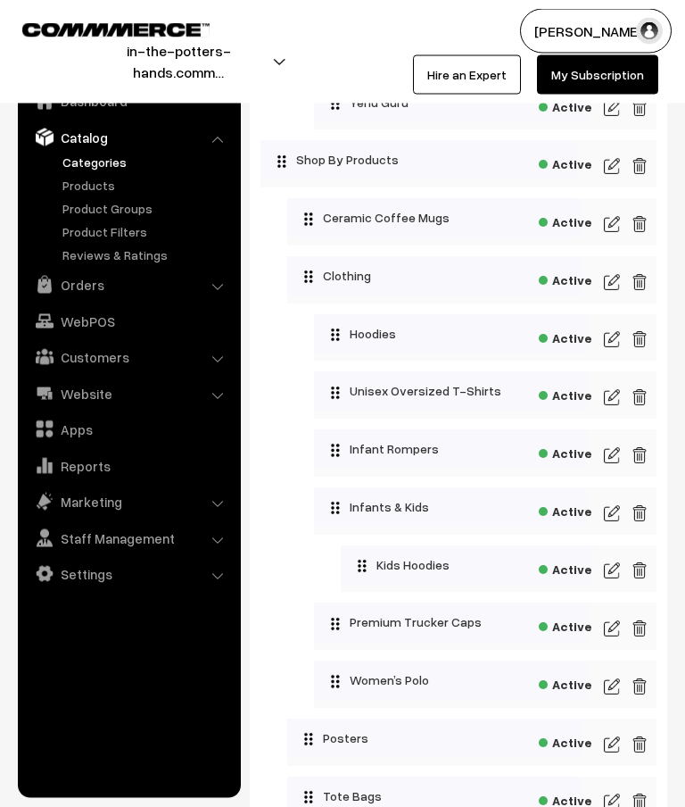
scroll to position [1601, 0]
click at [611, 404] on img at bounding box center [612, 396] width 16 height 21
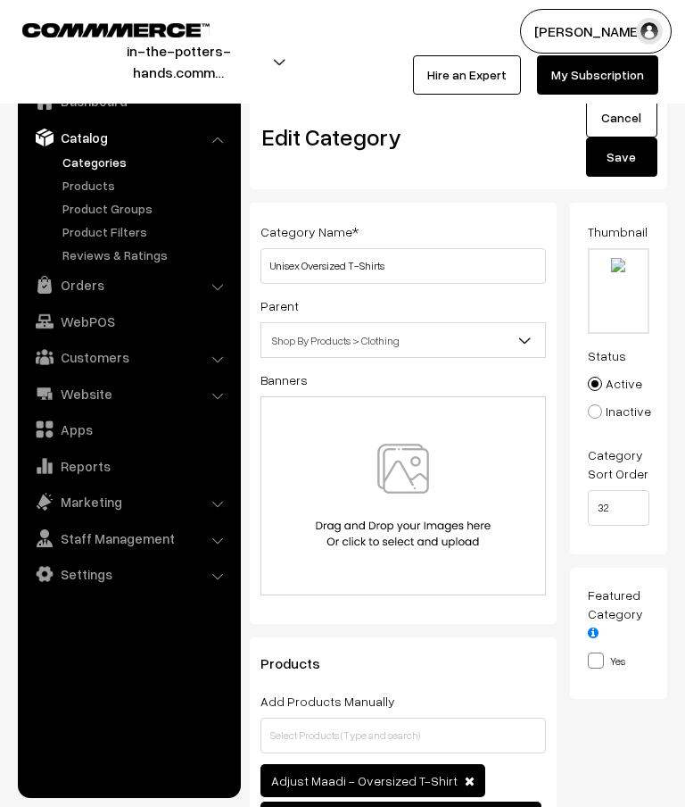
click at [614, 273] on input "file" at bounding box center [619, 291] width 59 height 82
type input "C:\fakepath\Banners- thumbnails.zip - 19.png"
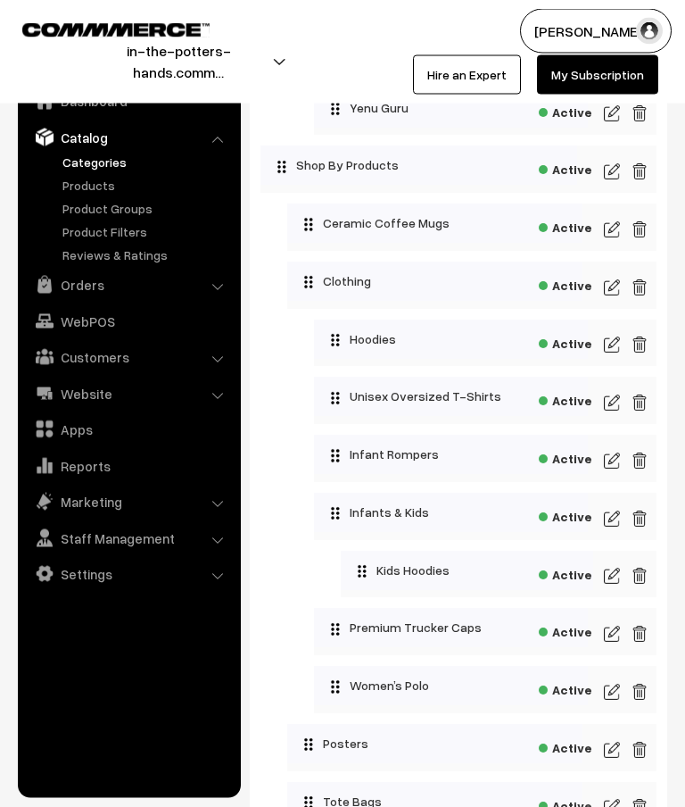
scroll to position [1595, 0]
click at [610, 468] on img at bounding box center [612, 460] width 16 height 21
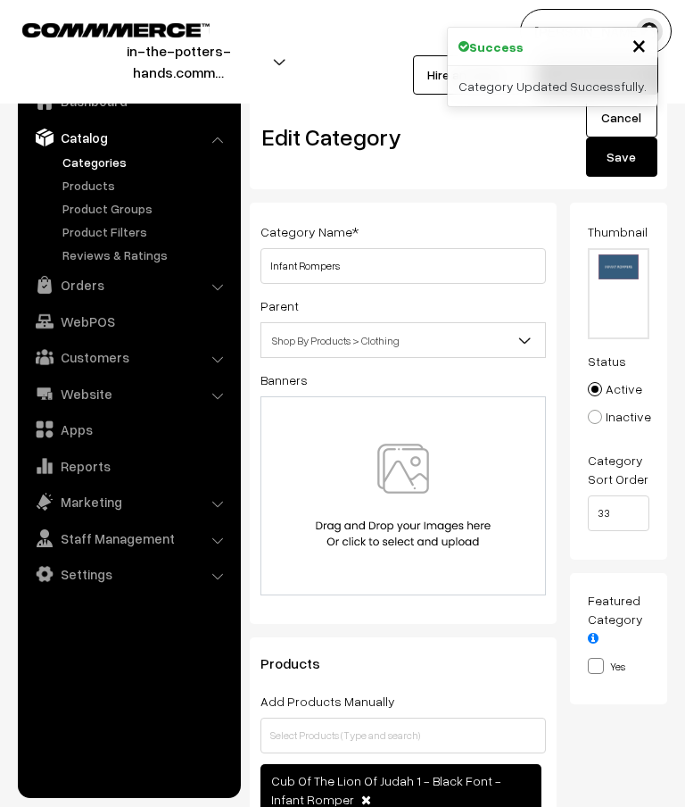
click at [623, 277] on input "file" at bounding box center [619, 293] width 59 height 87
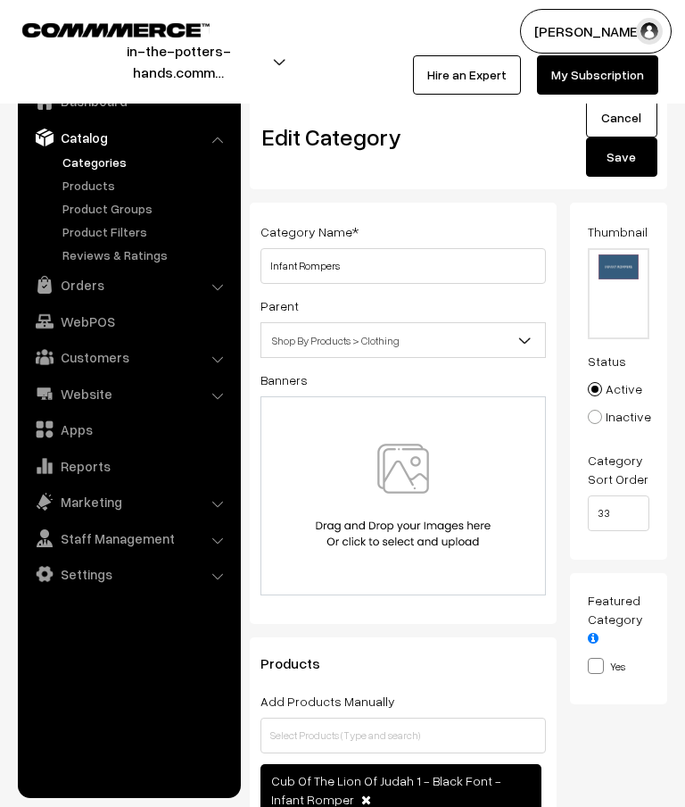
click at [618, 271] on input "file" at bounding box center [619, 293] width 59 height 87
click at [620, 272] on input "file" at bounding box center [619, 293] width 59 height 87
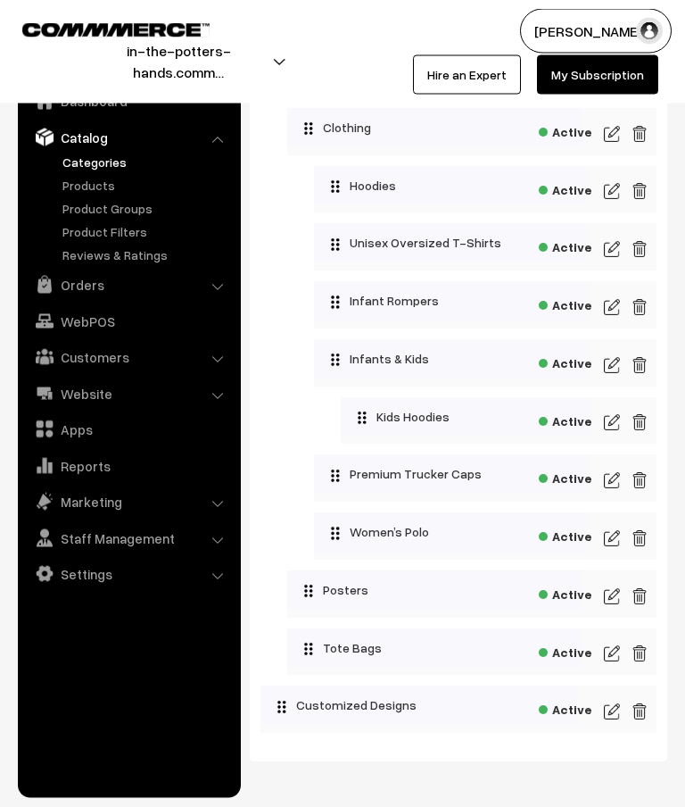
scroll to position [1757, 0]
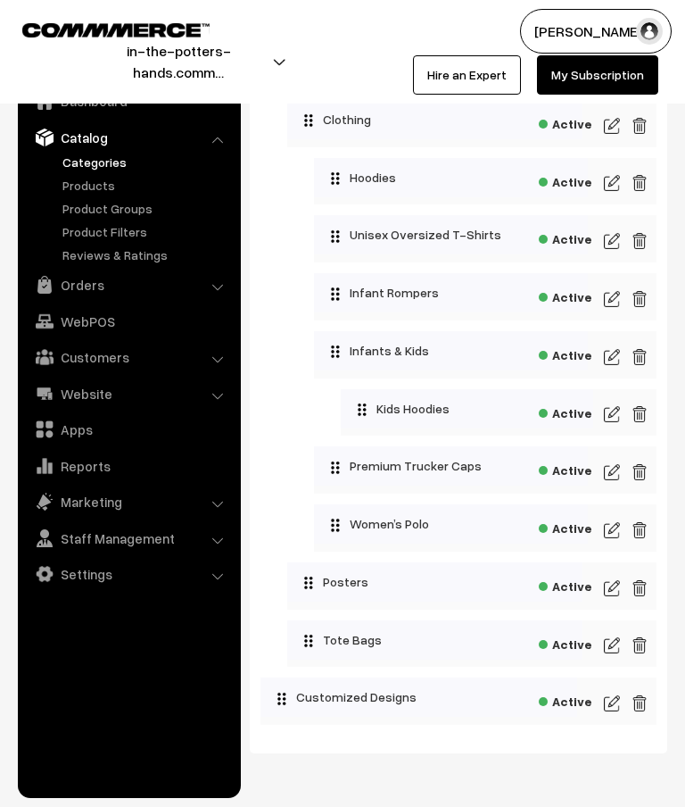
click at [613, 368] on img at bounding box center [612, 356] width 16 height 21
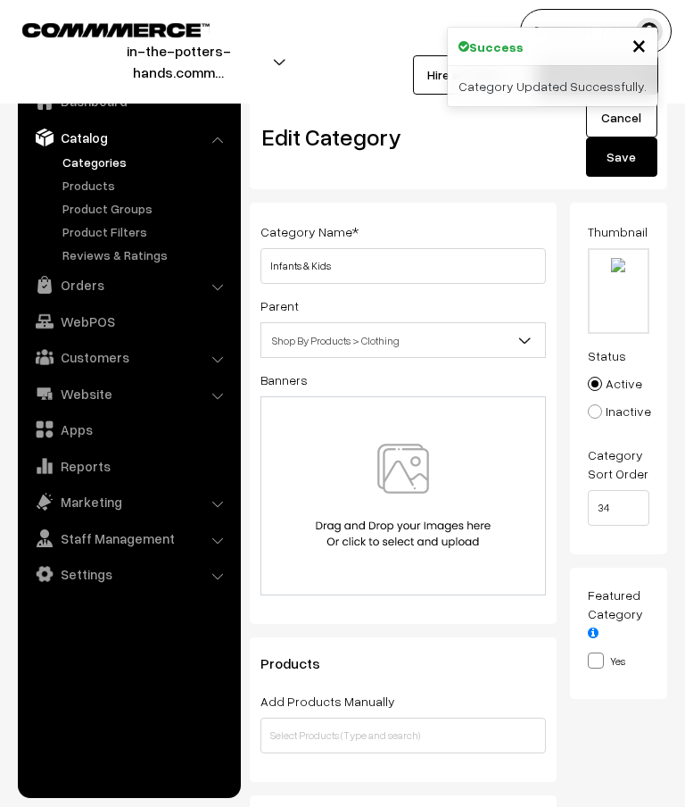
click at [626, 279] on input "file" at bounding box center [619, 291] width 59 height 82
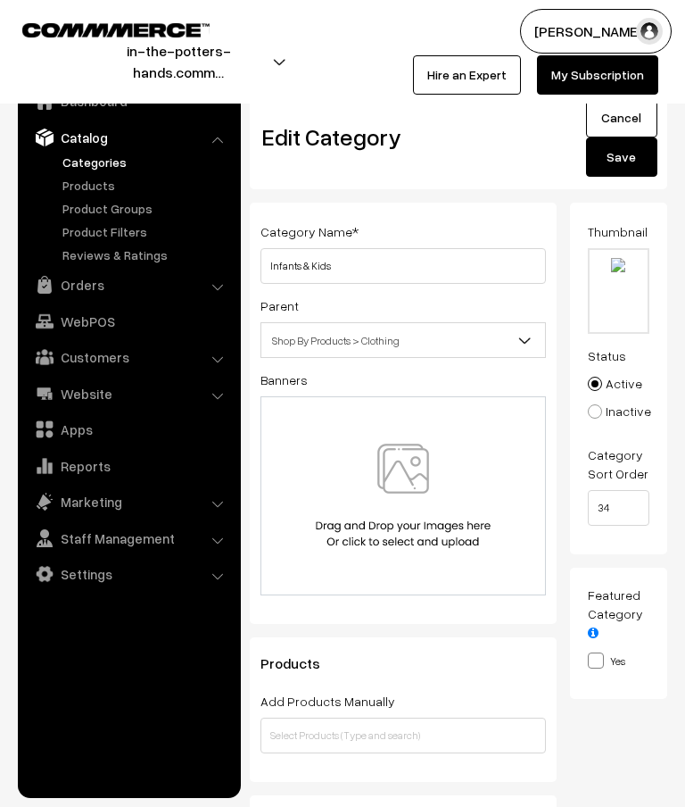
type input "C:\fakepath\Banners- thumbnails.zip - 6.png"
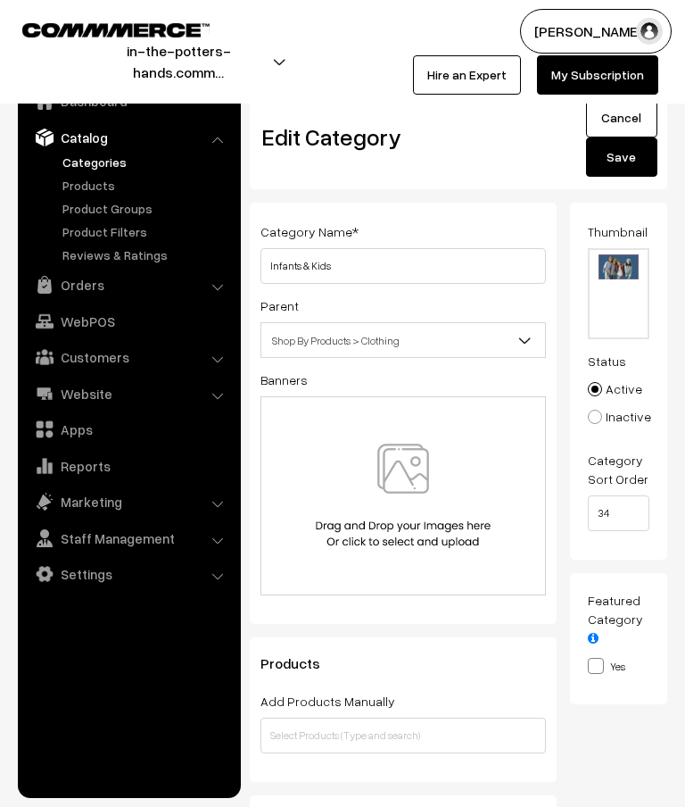
click at [629, 172] on button "Save" at bounding box center [621, 156] width 71 height 39
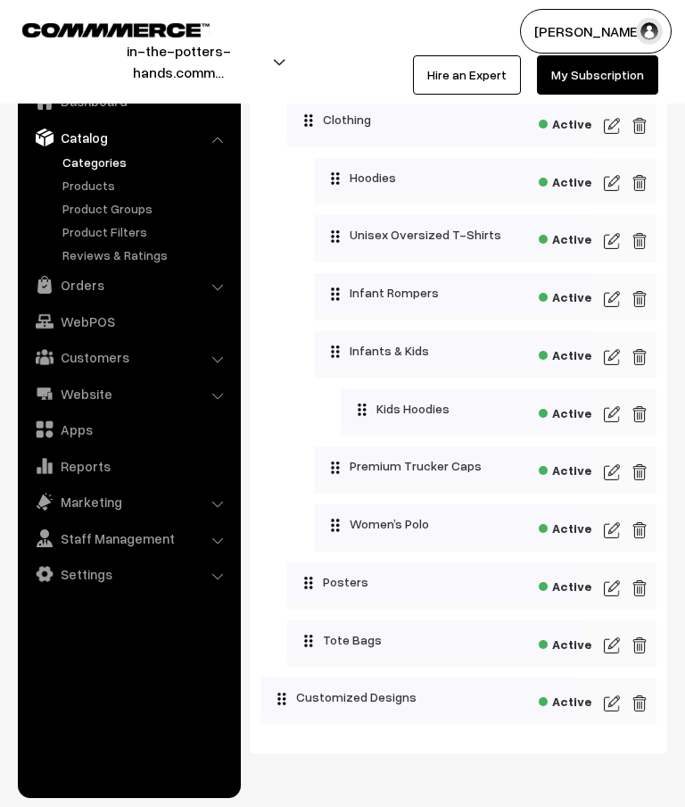
scroll to position [1750, 0]
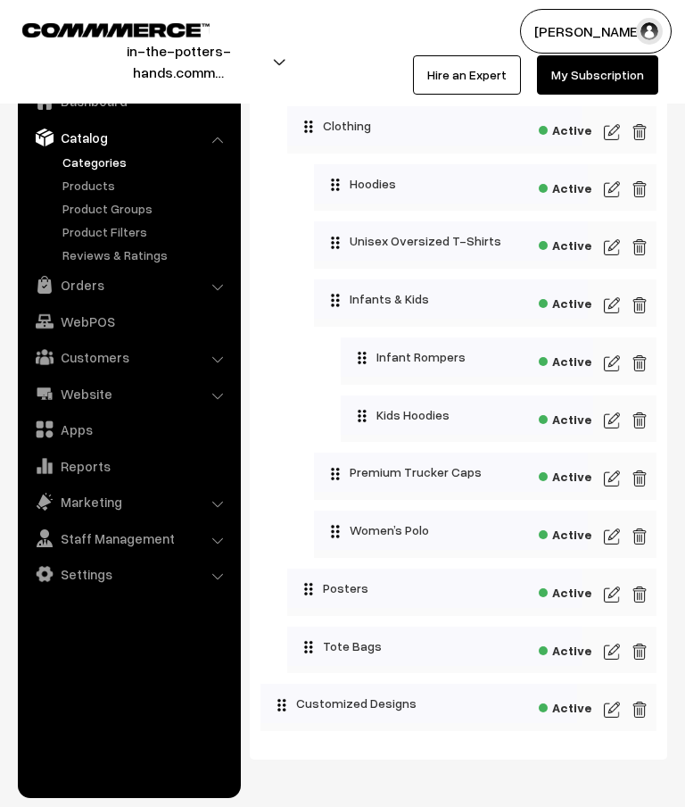
click at [610, 431] on img at bounding box center [612, 419] width 16 height 21
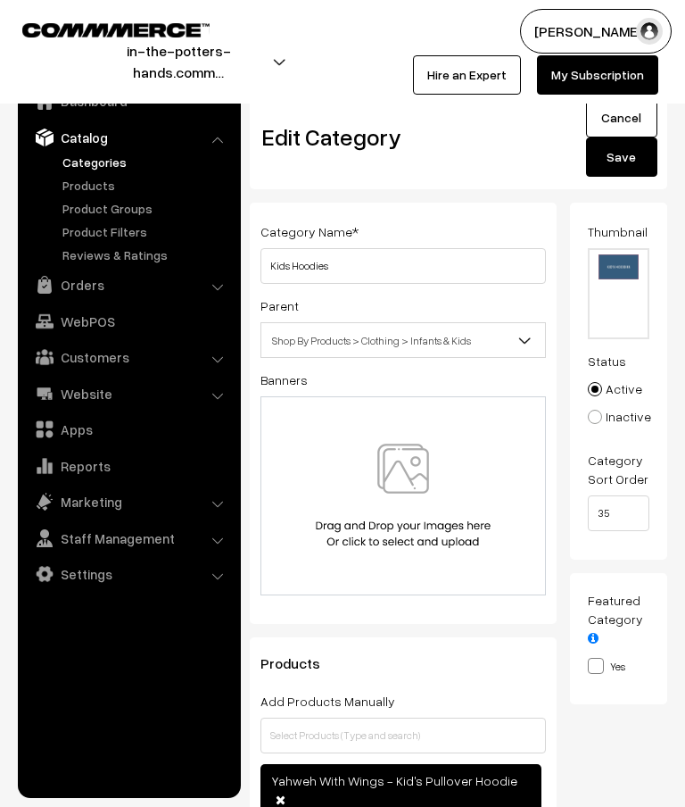
click at [622, 275] on input "file" at bounding box center [619, 293] width 59 height 87
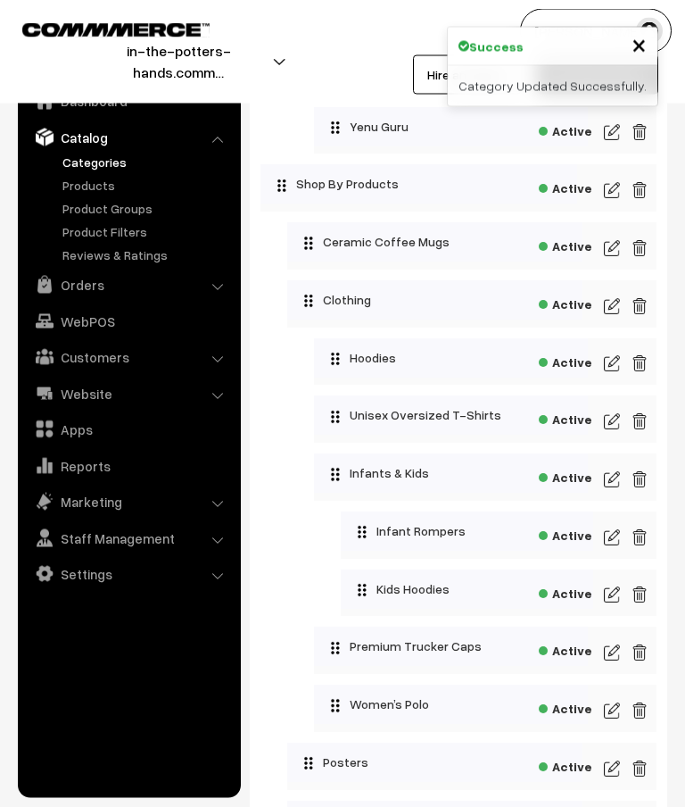
scroll to position [1579, 0]
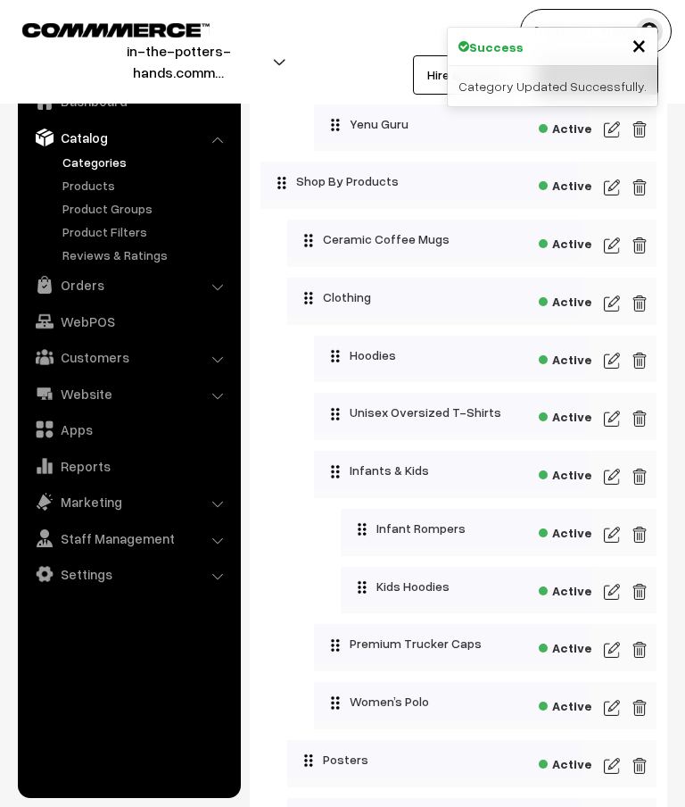
click at [615, 660] on img at bounding box center [612, 649] width 16 height 21
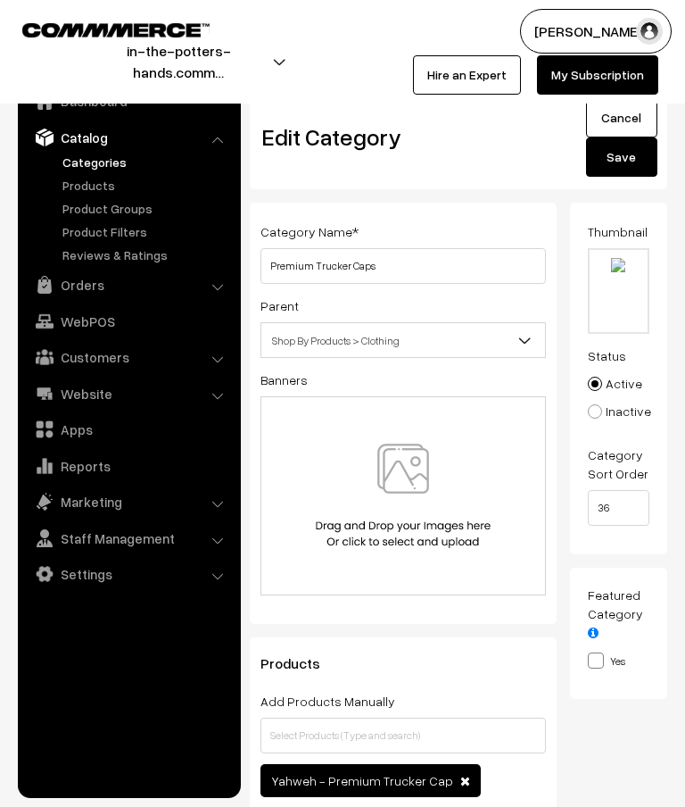
click at [616, 269] on input "file" at bounding box center [619, 291] width 59 height 82
type input "C:\fakepath\Banners- thumbnails.zip - 20.png"
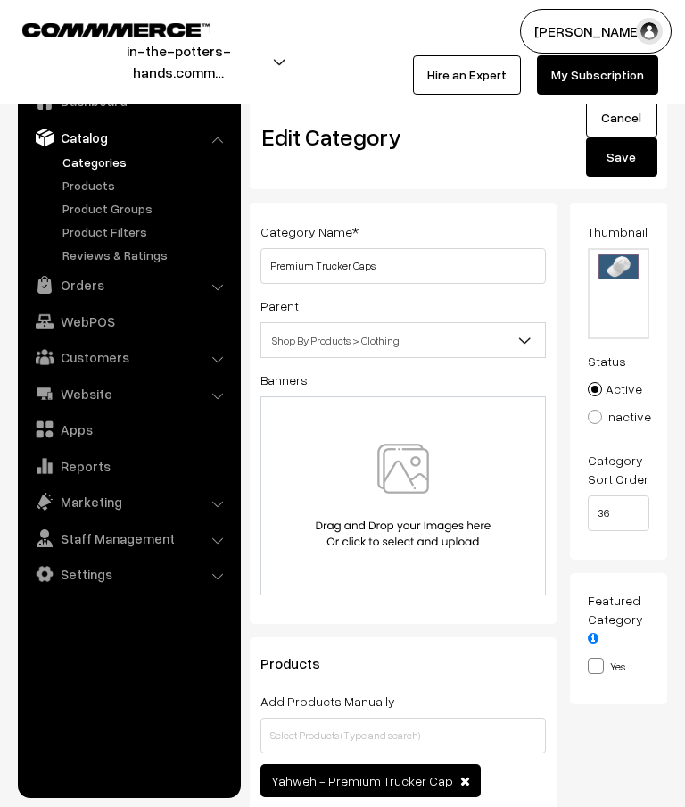
click at [626, 169] on button "Save" at bounding box center [621, 156] width 71 height 39
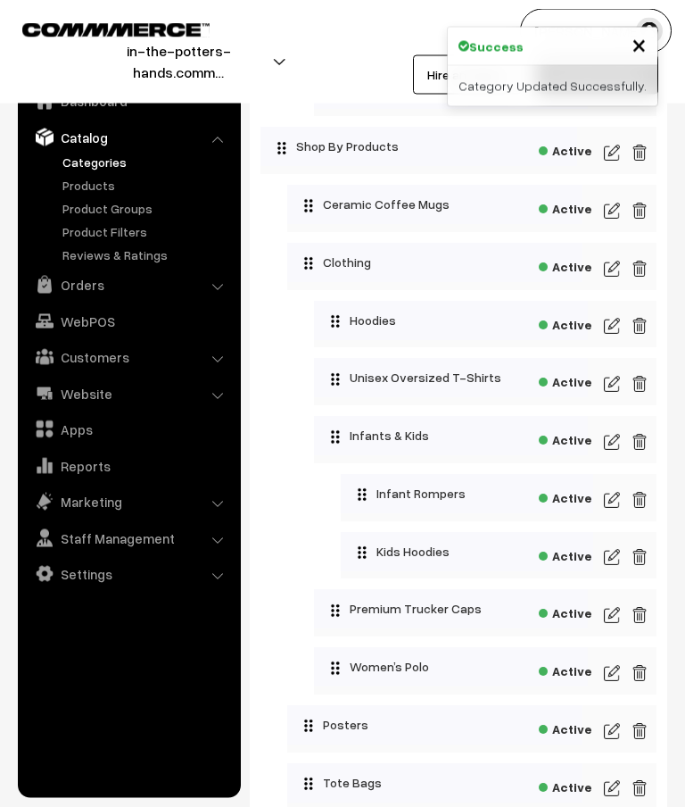
scroll to position [1614, 0]
click at [612, 678] on img at bounding box center [612, 672] width 16 height 21
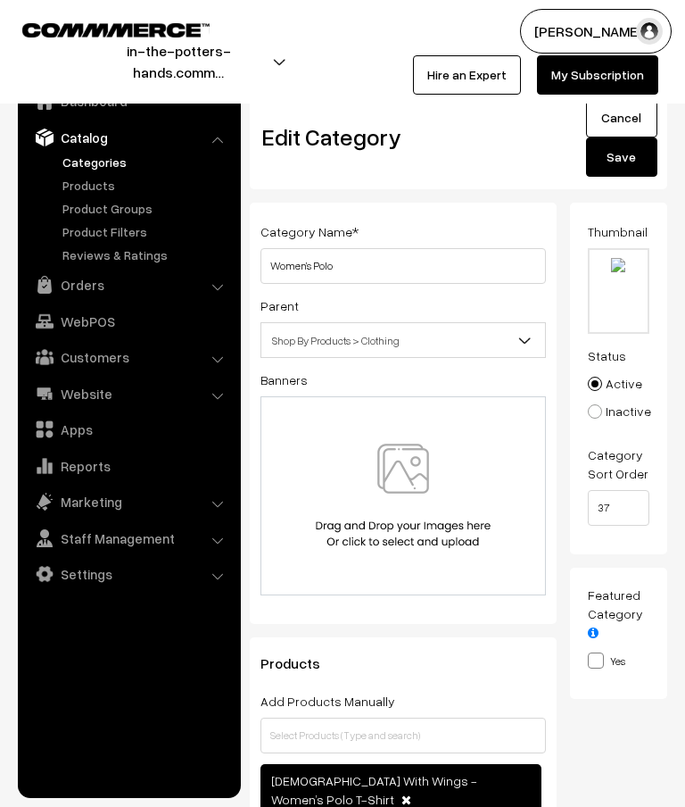
click at [618, 270] on input "file" at bounding box center [619, 291] width 59 height 82
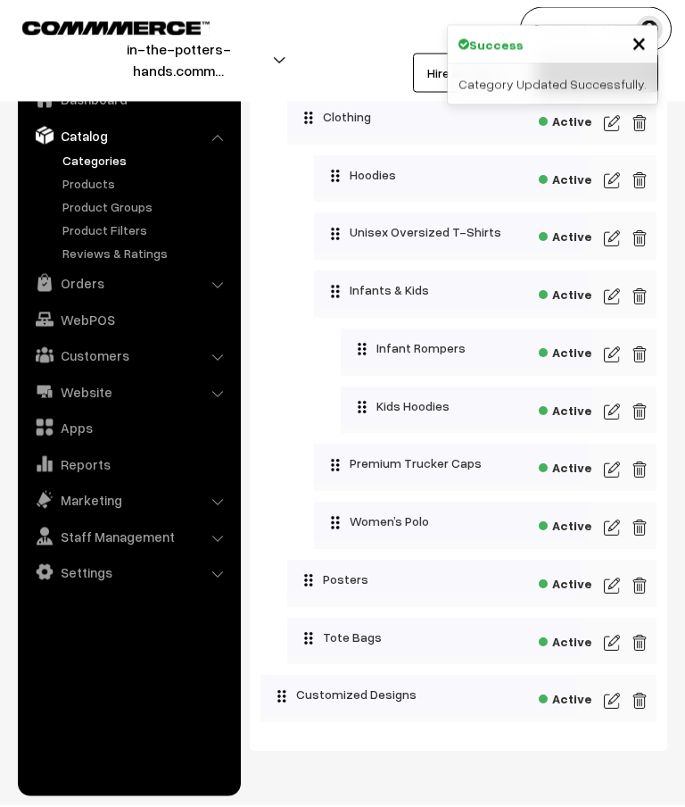
scroll to position [1757, 0]
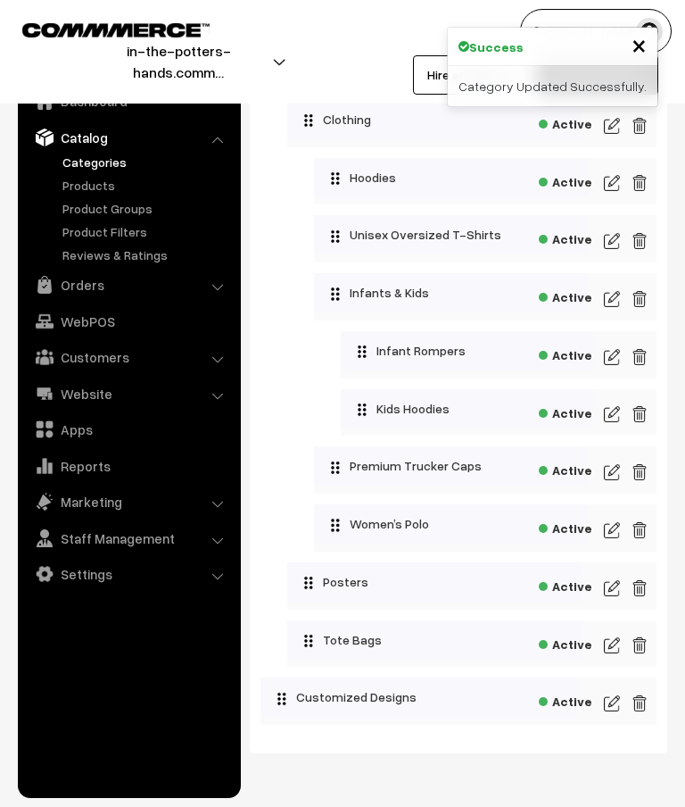
click at [616, 590] on img at bounding box center [612, 587] width 16 height 21
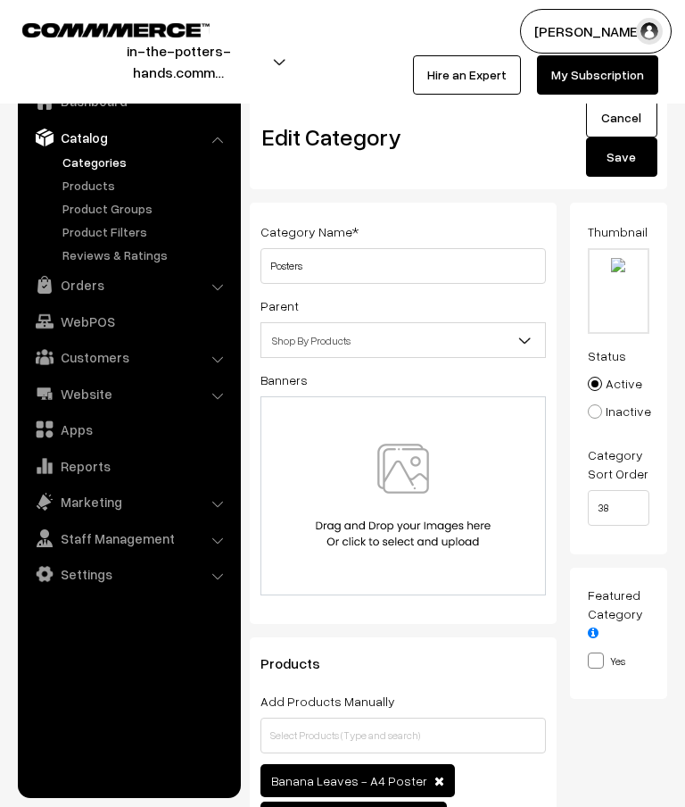
click at [623, 272] on input "file" at bounding box center [619, 291] width 59 height 82
type input "C:\fakepath\Banners- thumbnails.zip - Quotes (3).png"
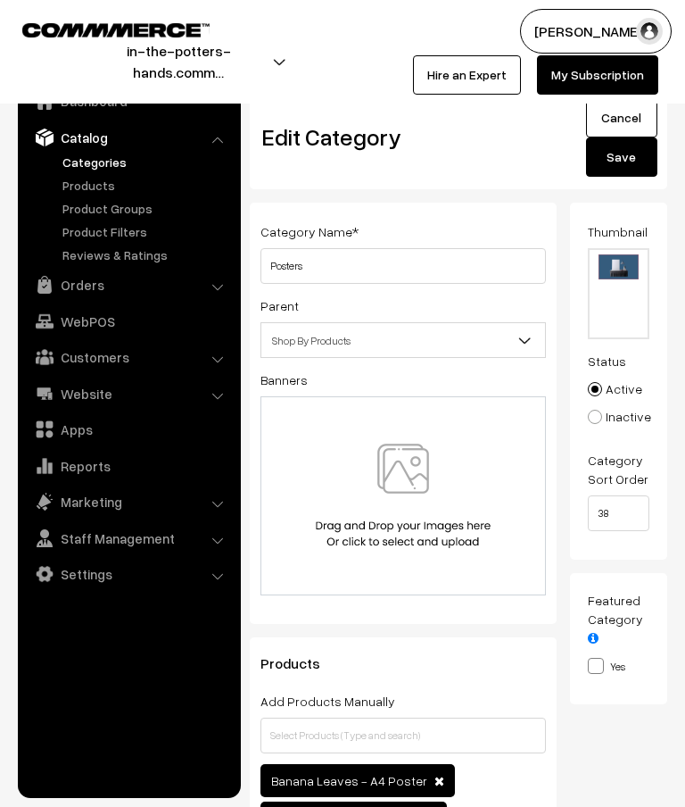
click at [624, 165] on button "Save" at bounding box center [621, 156] width 71 height 39
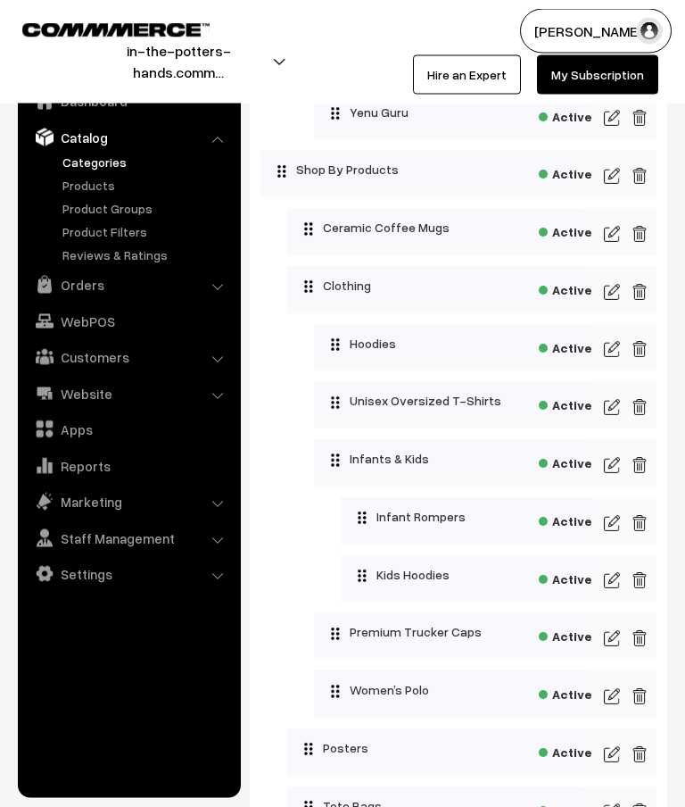
scroll to position [1757, 0]
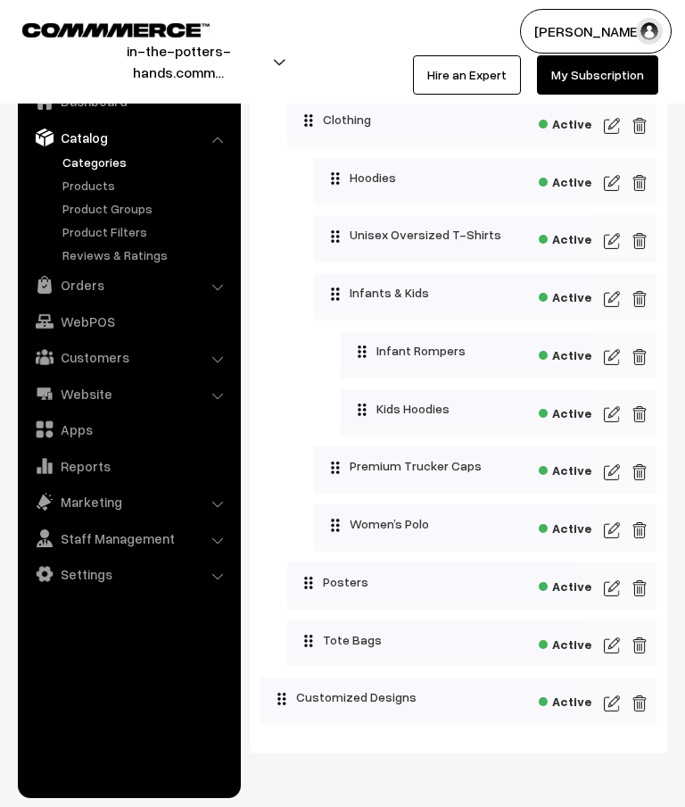
click at [611, 651] on img at bounding box center [612, 644] width 16 height 21
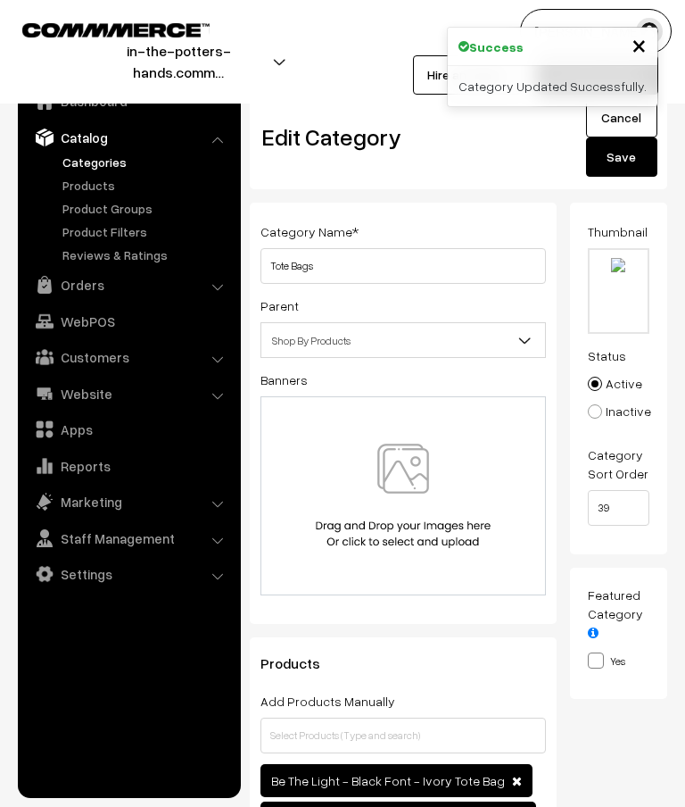
click at [625, 267] on input "file" at bounding box center [619, 291] width 59 height 82
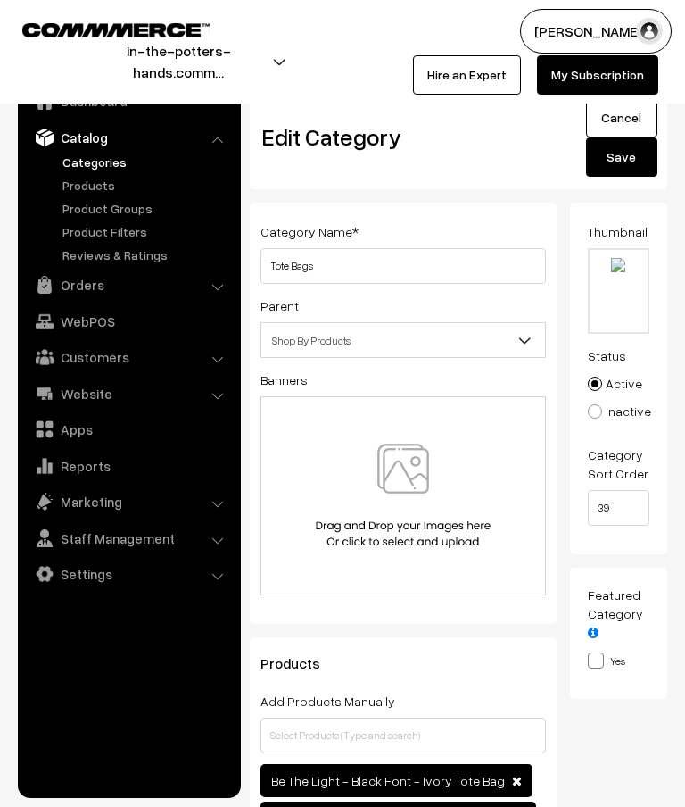
type input "C:\fakepath\Banners- thumbnails.zip - Quotes (4).png"
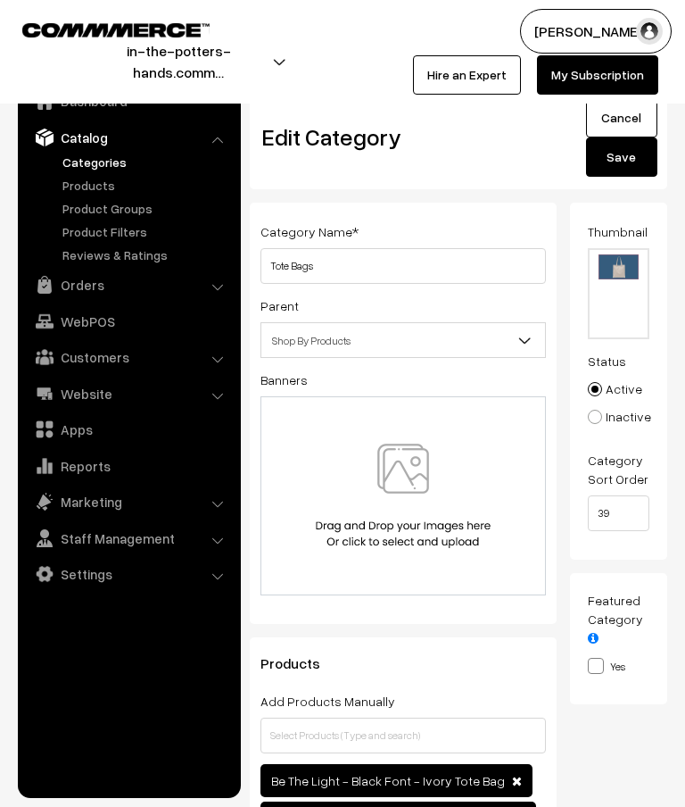
click at [625, 156] on button "Save" at bounding box center [621, 156] width 71 height 39
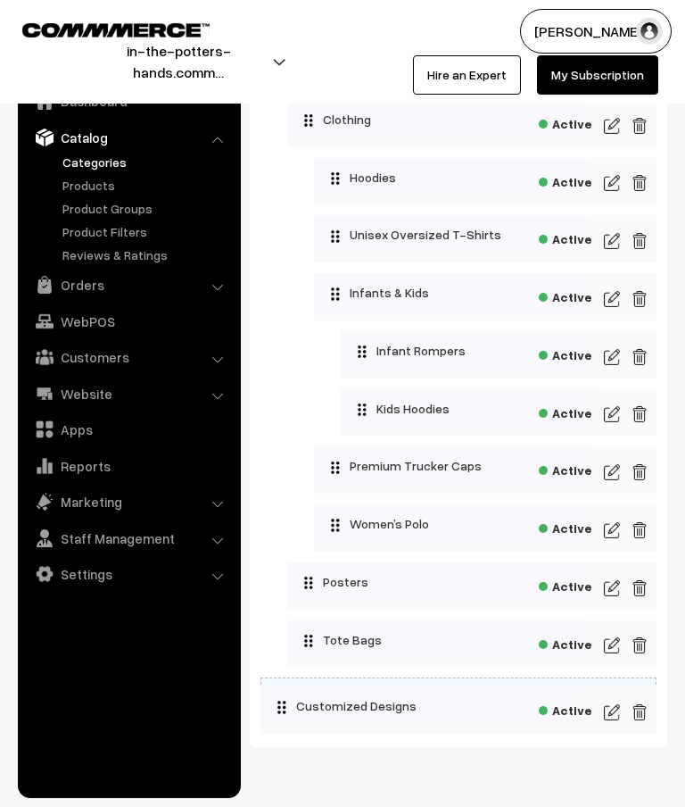
scroll to position [1750, 0]
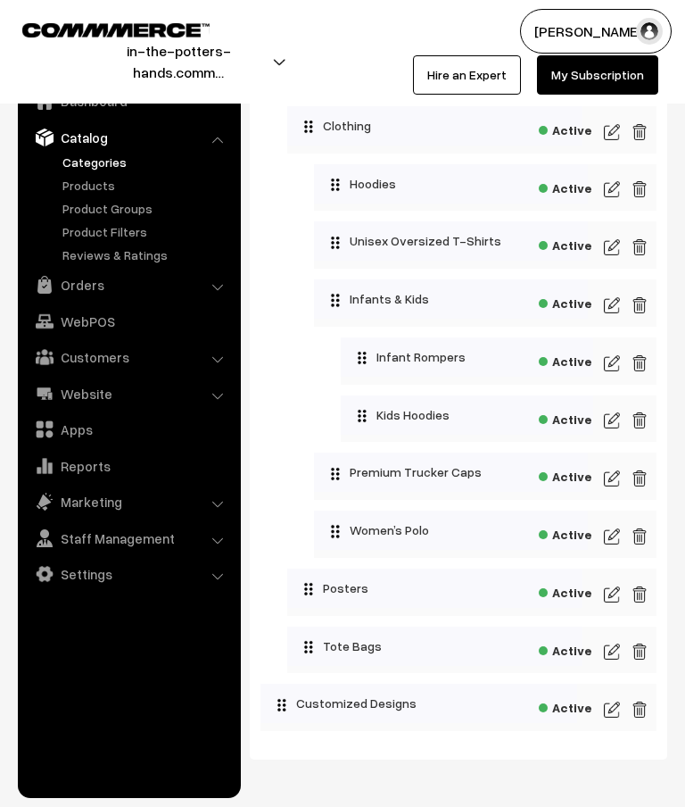
click at [608, 717] on img at bounding box center [612, 709] width 16 height 21
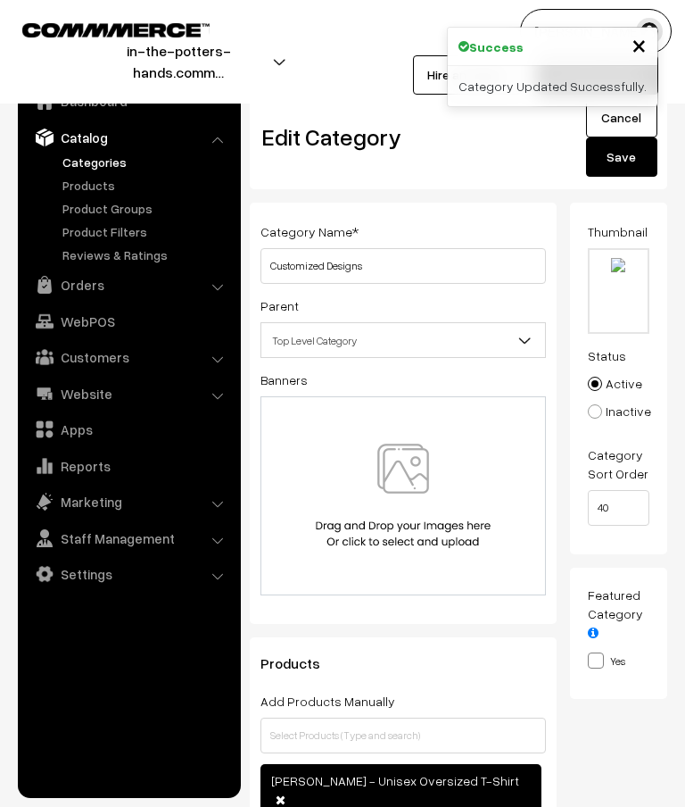
click at [614, 283] on input "file" at bounding box center [619, 291] width 59 height 82
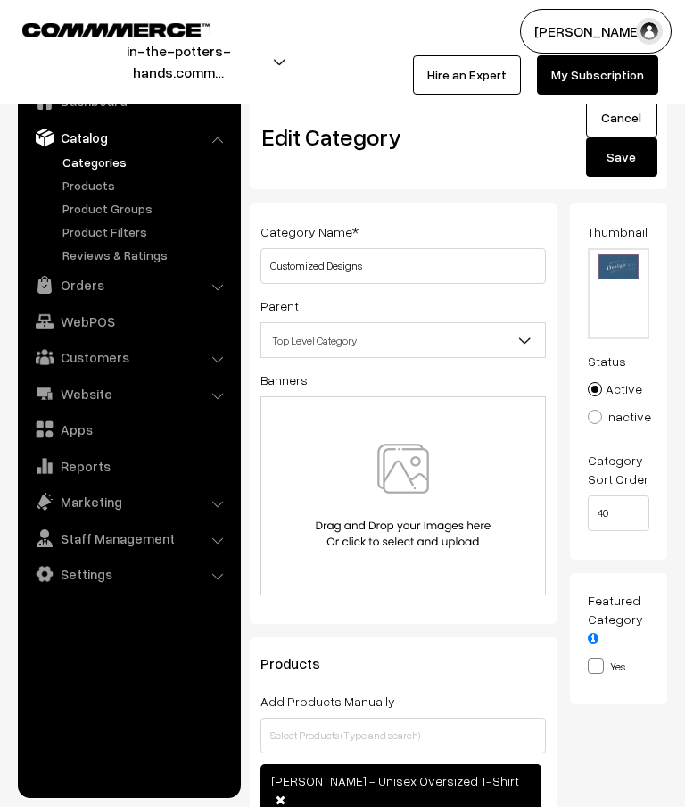
click at [627, 273] on input "file" at bounding box center [619, 293] width 59 height 87
type input "C:\fakepath\Banners- thumbnails.zip - 9.png"
click at [620, 164] on button "Save" at bounding box center [621, 156] width 71 height 39
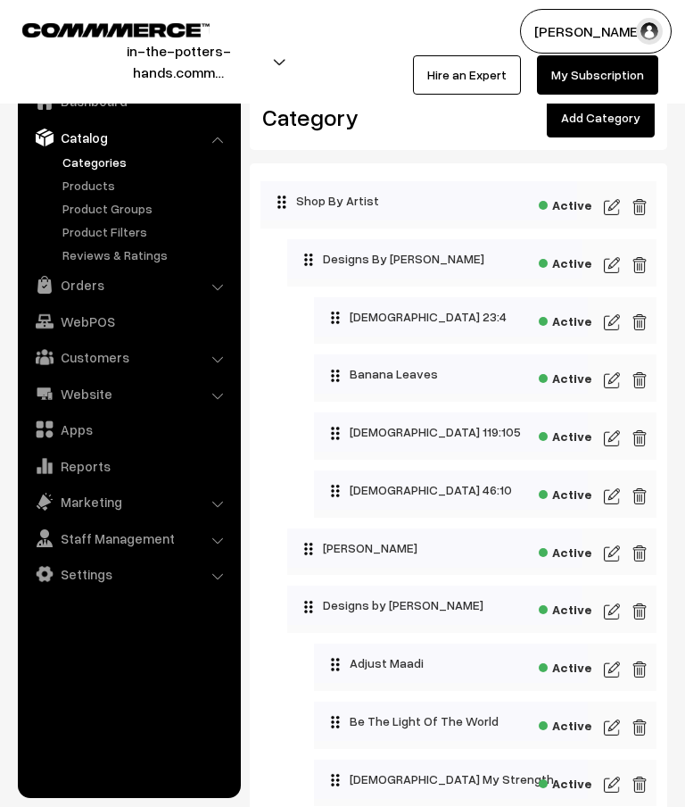
click at [613, 609] on img at bounding box center [612, 610] width 16 height 21
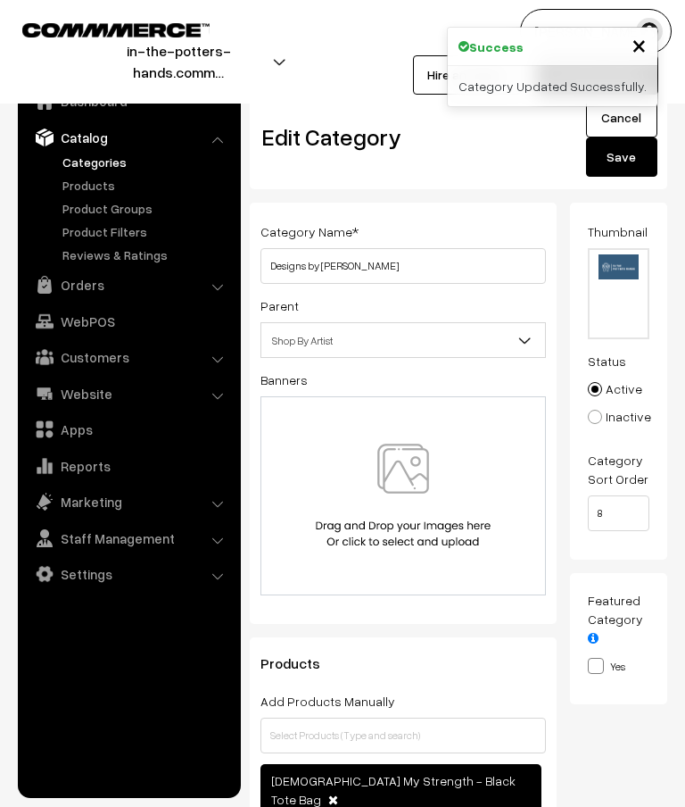
click at [627, 294] on input "file" at bounding box center [619, 293] width 59 height 87
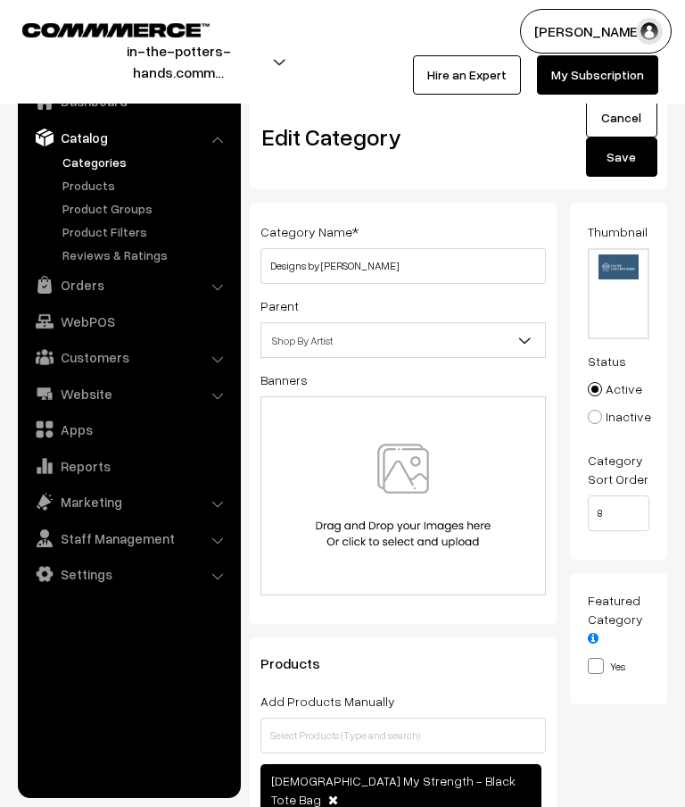
click at [627, 121] on link "Cancel" at bounding box center [621, 117] width 71 height 39
